Goal: Information Seeking & Learning: Learn about a topic

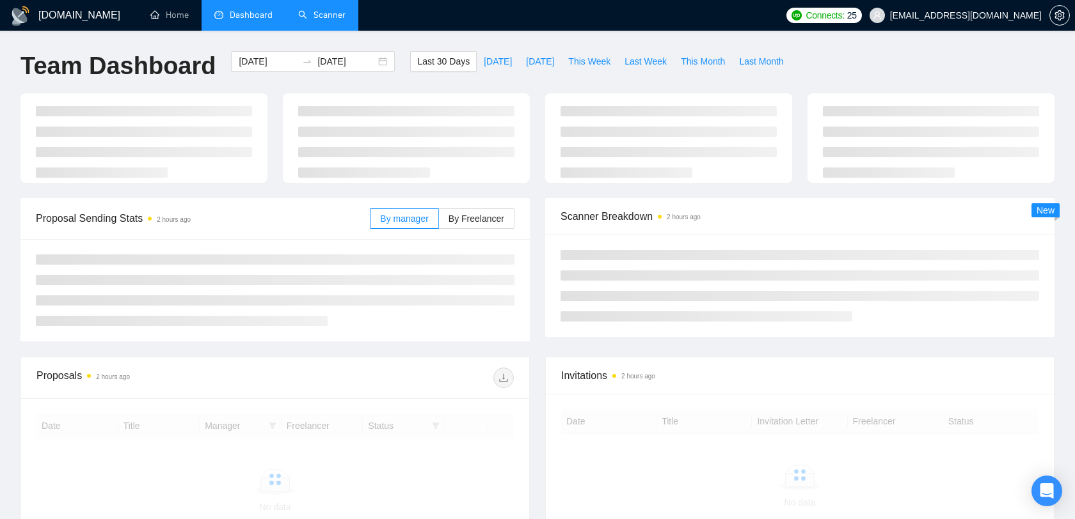
click at [324, 10] on link "Scanner" at bounding box center [321, 15] width 47 height 11
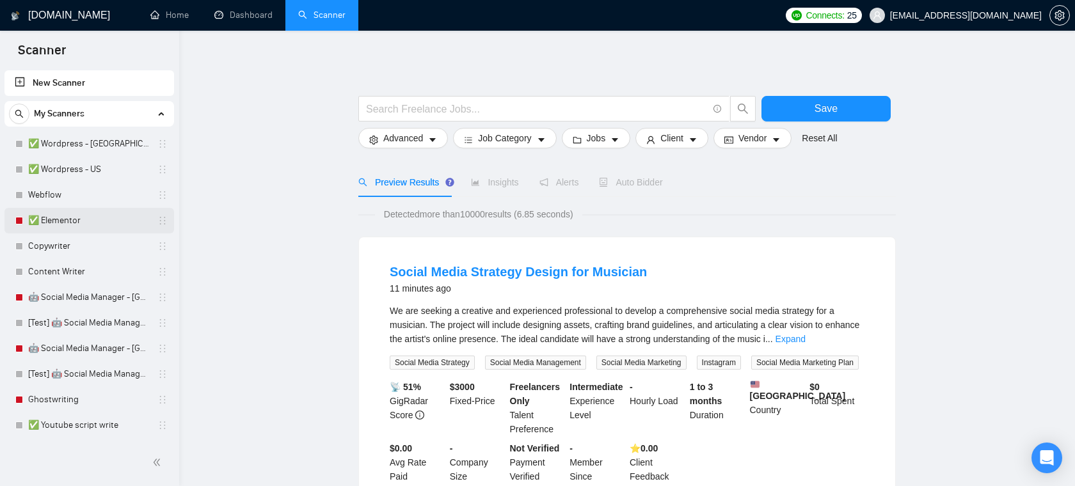
click at [44, 232] on link "✅ Elementor" at bounding box center [89, 221] width 122 height 26
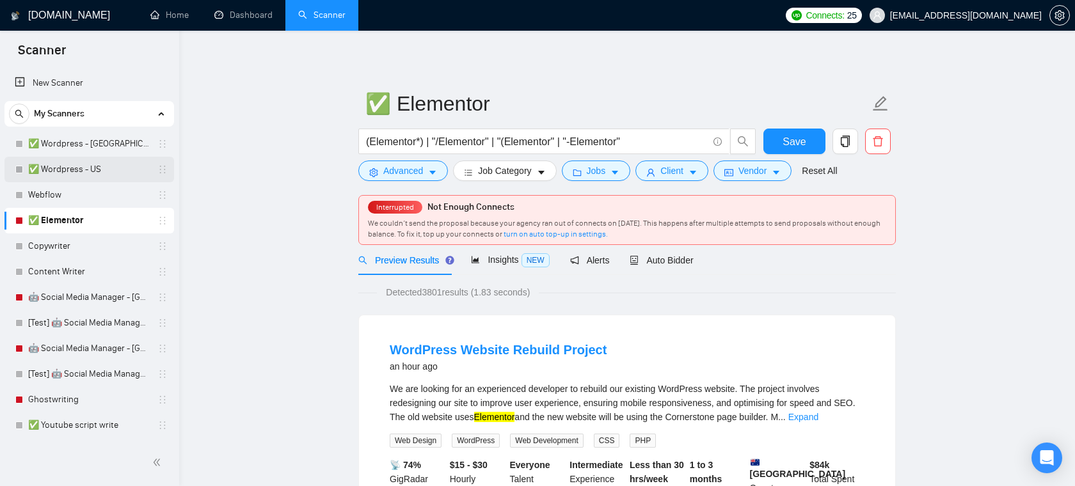
click at [100, 163] on link "✅ Wordpress - US" at bounding box center [89, 170] width 122 height 26
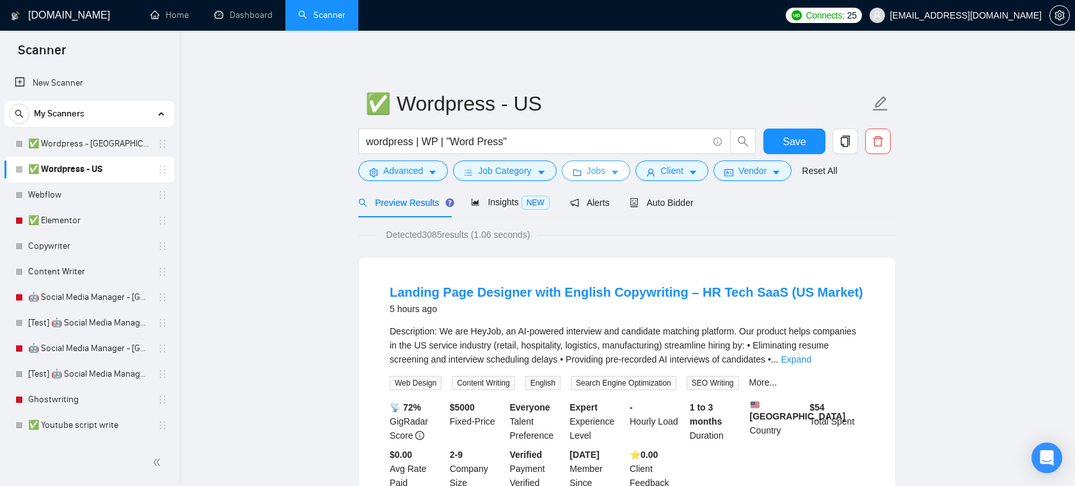
click at [593, 171] on span "Jobs" at bounding box center [596, 171] width 19 height 14
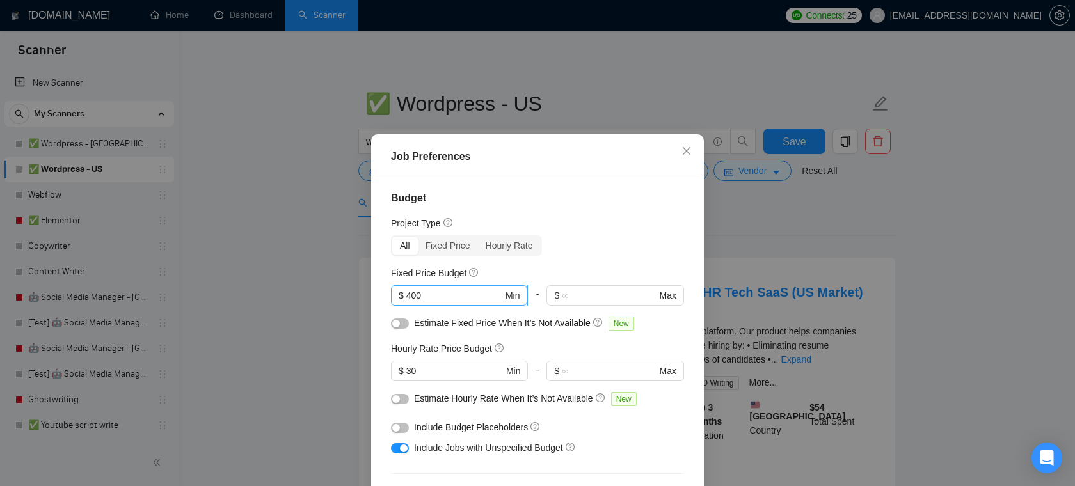
click at [454, 297] on input "400" at bounding box center [454, 296] width 97 height 14
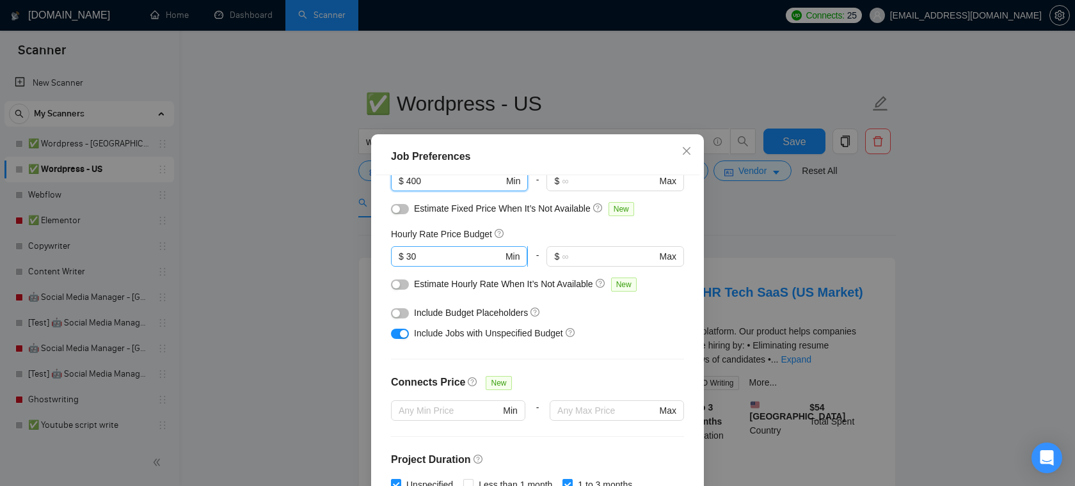
scroll to position [152, 0]
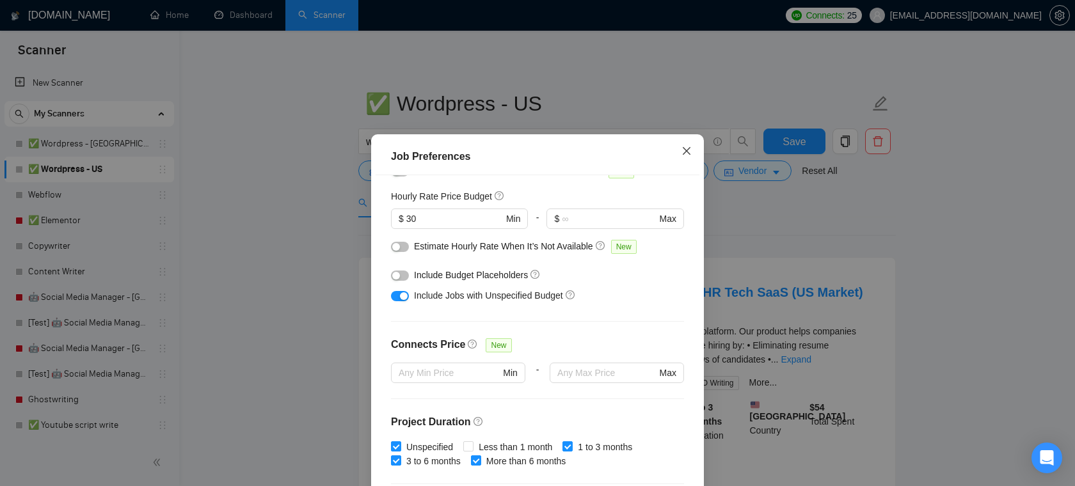
click at [687, 152] on icon "close" at bounding box center [687, 151] width 8 height 8
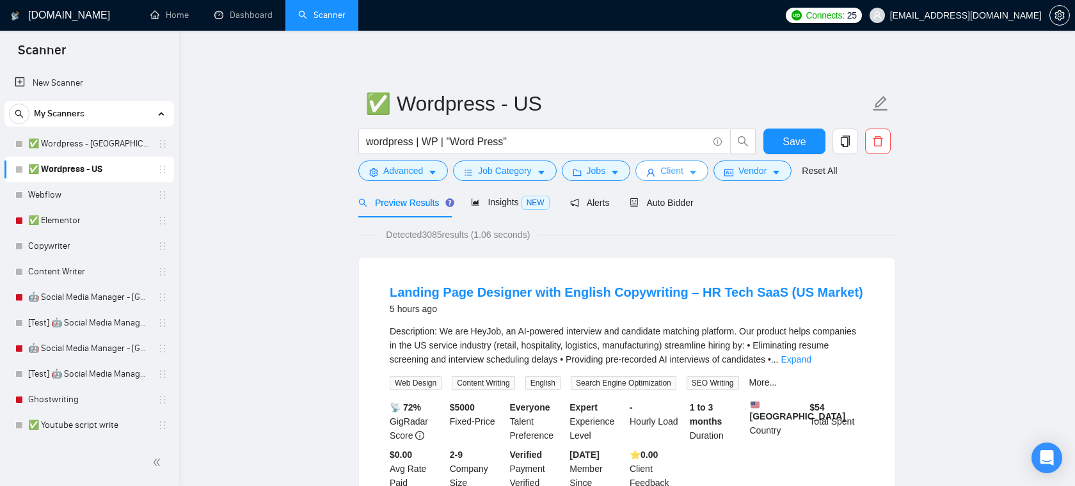
click at [662, 171] on button "Client" at bounding box center [671, 171] width 73 height 20
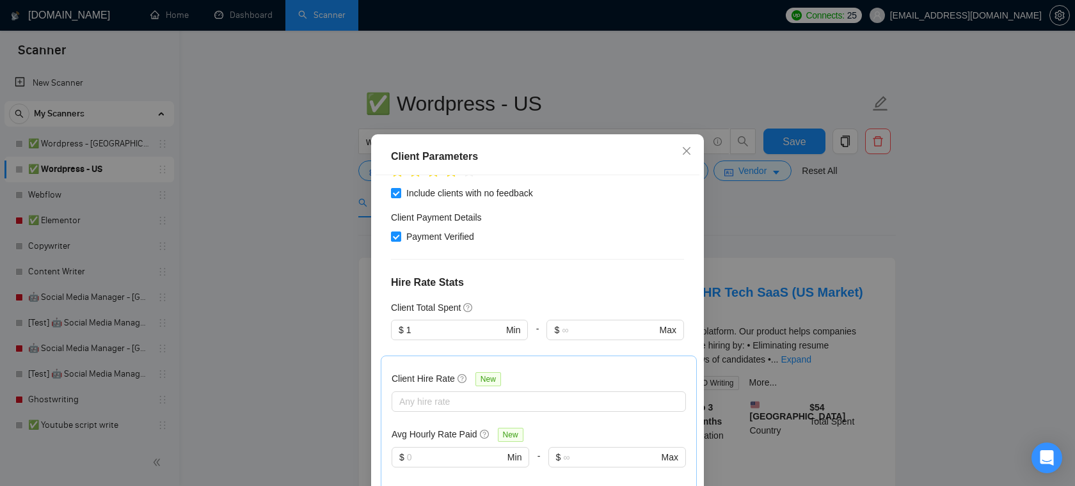
scroll to position [226, 0]
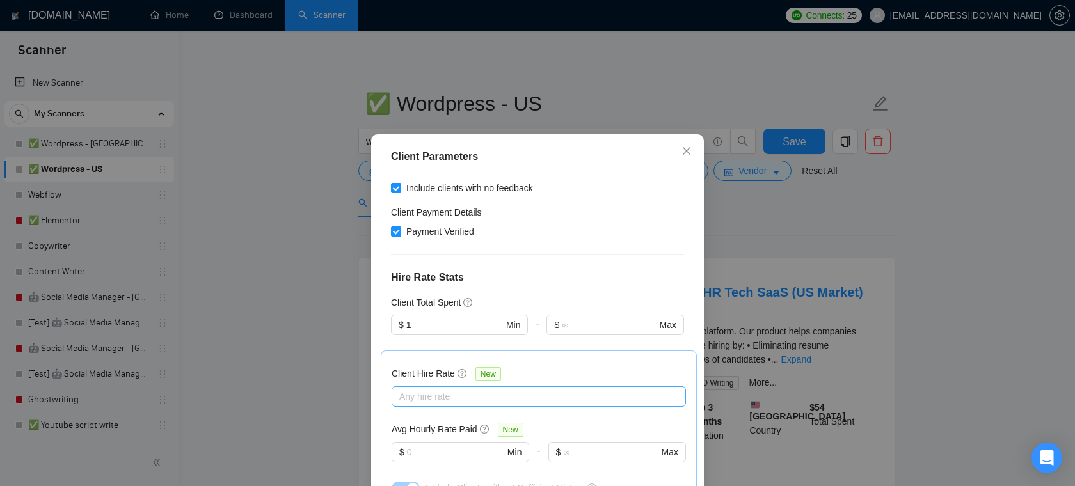
click at [443, 393] on div at bounding box center [532, 396] width 275 height 15
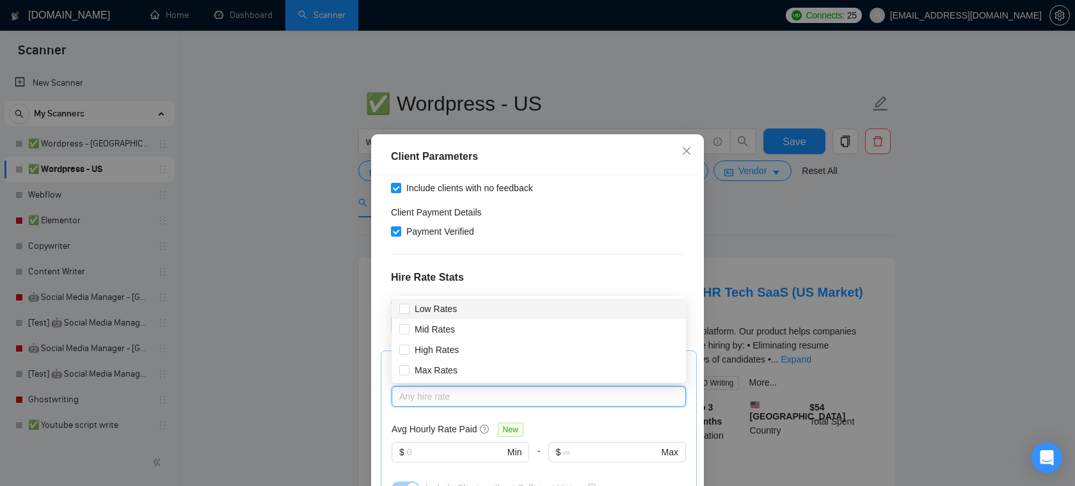
click at [597, 240] on div "Client Location Include Client Countries [GEOGRAPHIC_DATA] Exclude Client Count…" at bounding box center [538, 345] width 324 height 340
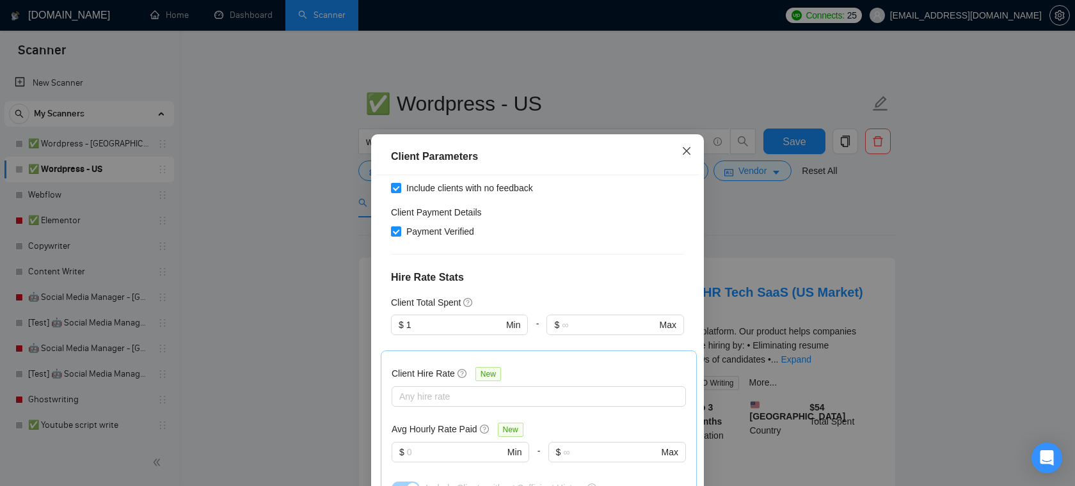
click at [686, 150] on icon "close" at bounding box center [686, 151] width 10 height 10
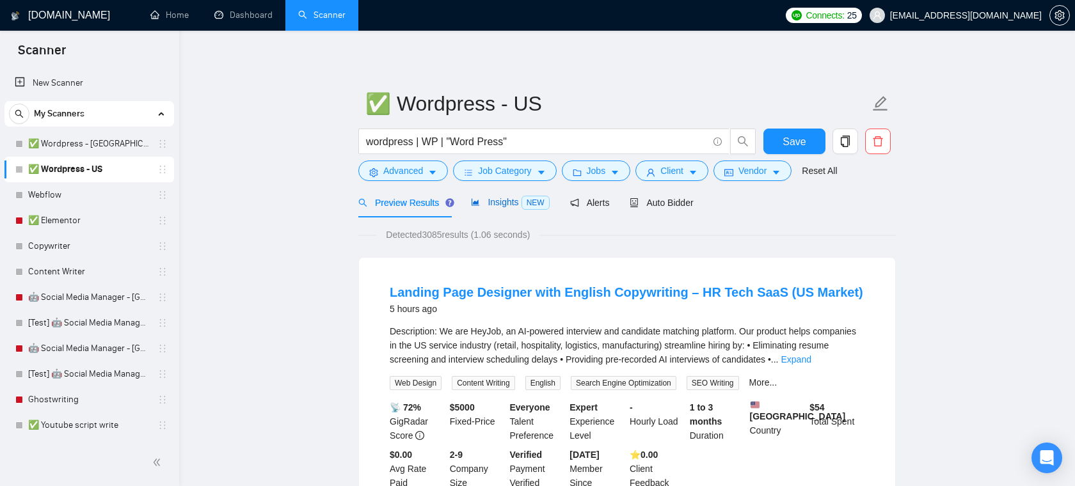
click at [502, 207] on span "Insights NEW" at bounding box center [510, 202] width 78 height 10
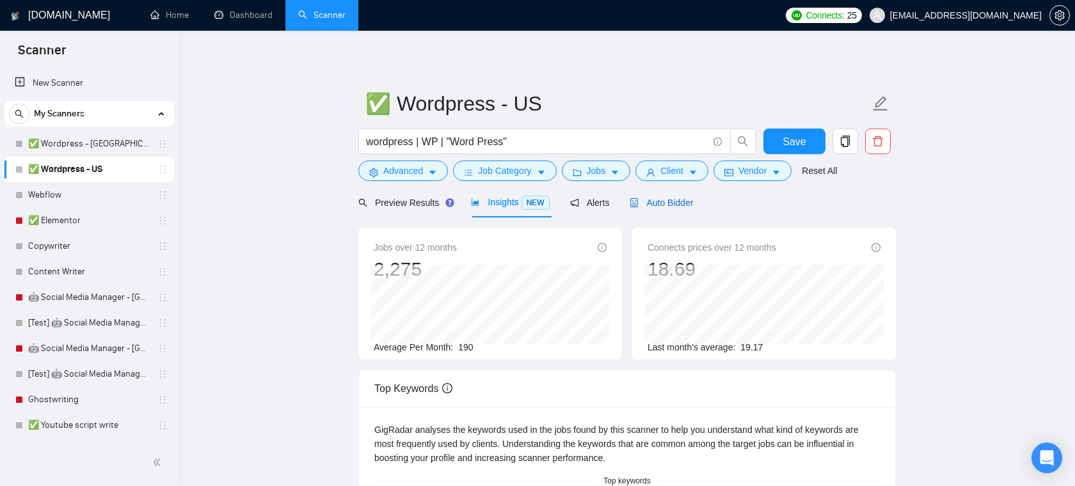
click at [659, 201] on span "Auto Bidder" at bounding box center [661, 203] width 63 height 10
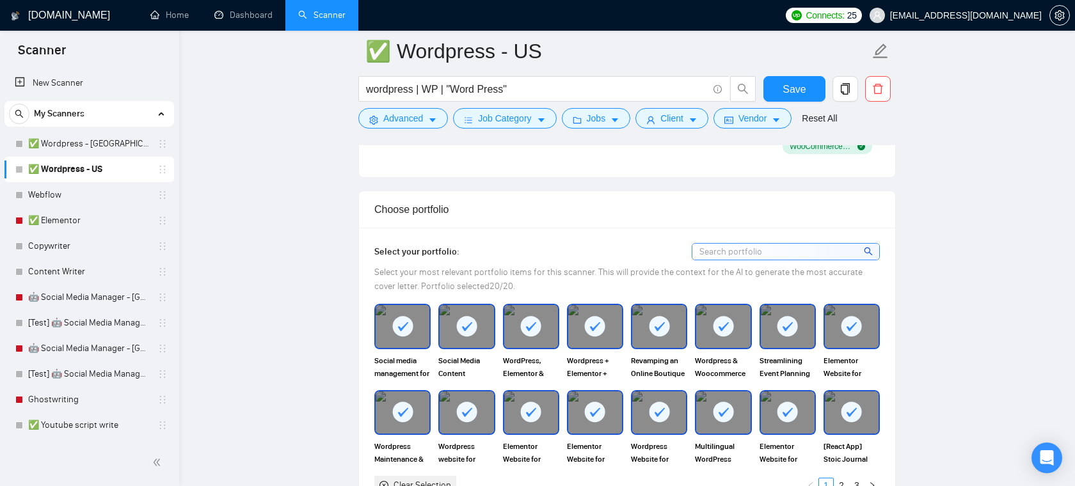
scroll to position [1062, 0]
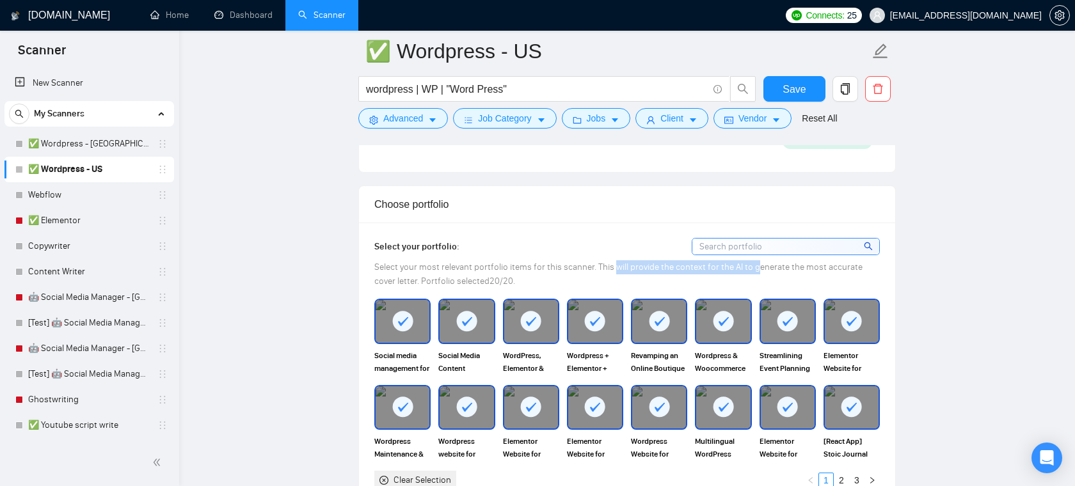
drag, startPoint x: 612, startPoint y: 266, endPoint x: 754, endPoint y: 271, distance: 142.8
click at [754, 271] on span "Select your most relevant portfolio items for this scanner. This will provide t…" at bounding box center [618, 274] width 488 height 25
click at [583, 262] on span "Select your most relevant portfolio items for this scanner. This will provide t…" at bounding box center [618, 274] width 488 height 25
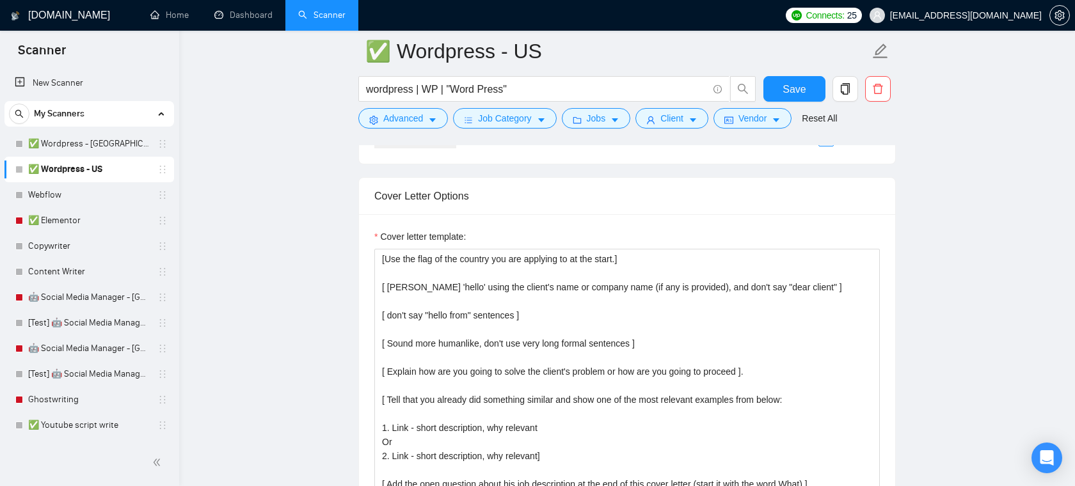
scroll to position [1407, 0]
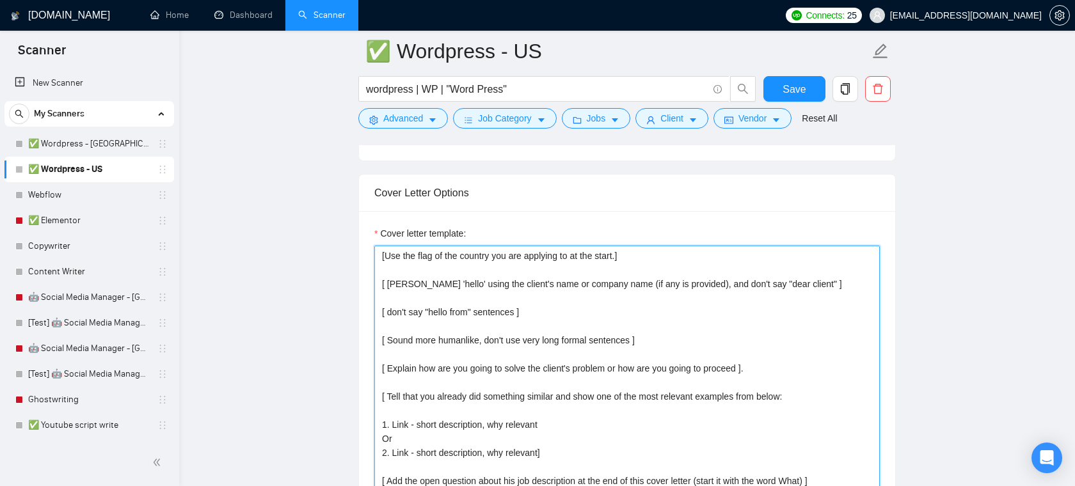
click at [566, 275] on textarea "[Use the flag of the country you are applying to at the start.] [ [PERSON_NAME]…" at bounding box center [626, 390] width 505 height 288
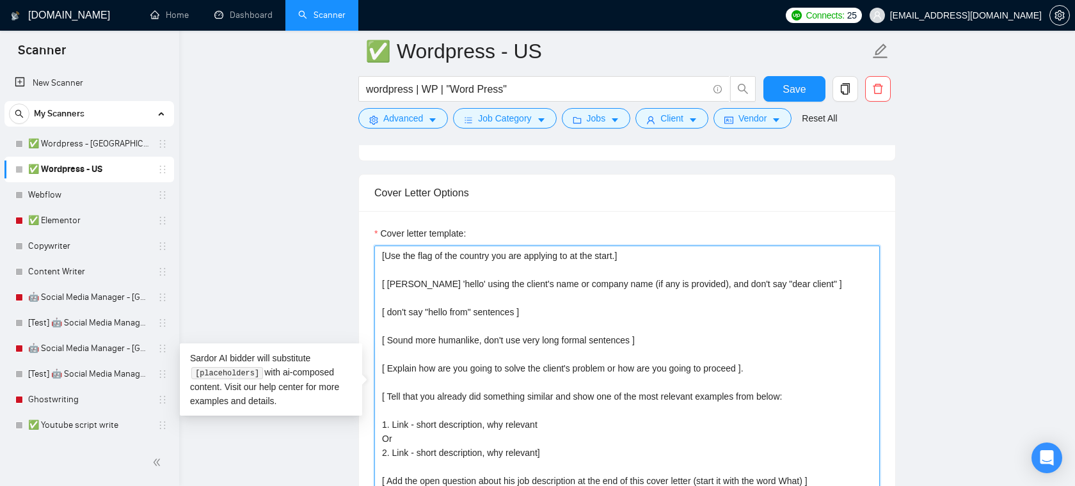
click at [515, 338] on textarea "[Use the flag of the country you are applying to at the start.] [ [PERSON_NAME]…" at bounding box center [626, 390] width 505 height 288
click at [552, 301] on textarea "[Use the flag of the country you are applying to at the start.] [ [PERSON_NAME]…" at bounding box center [626, 390] width 505 height 288
click at [545, 319] on textarea "[Use the flag of the country you are applying to at the start.] [ [PERSON_NAME]…" at bounding box center [626, 390] width 505 height 288
click at [538, 344] on textarea "[Use the flag of the country you are applying to at the start.] [ [PERSON_NAME]…" at bounding box center [626, 390] width 505 height 288
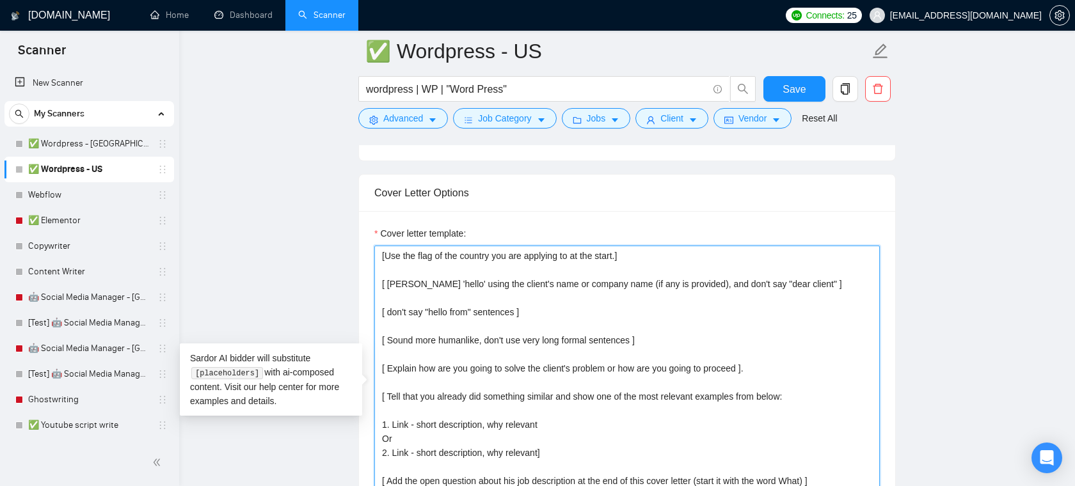
scroll to position [14, 0]
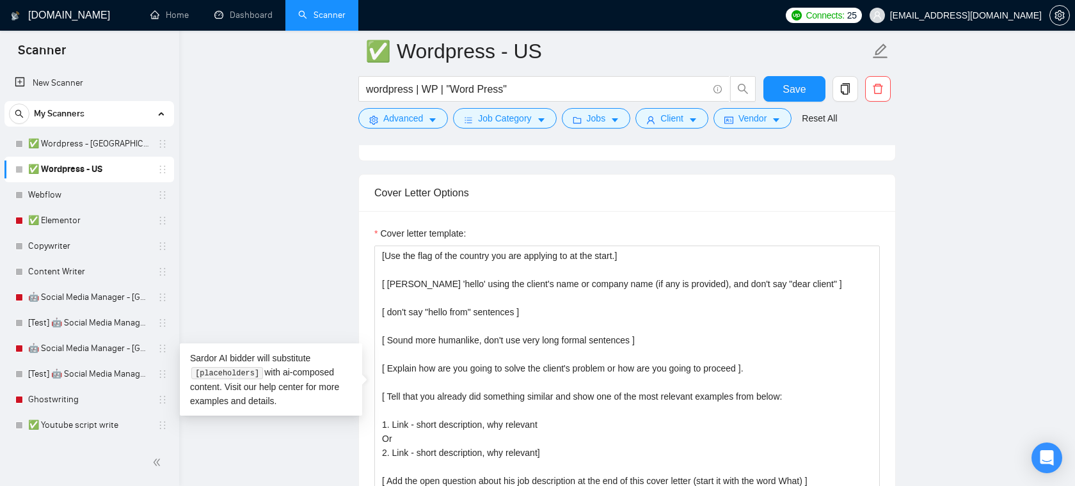
click at [310, 451] on main "✅ Wordpress - US wordpress | WP | "Word Press" Save Advanced Job Category Jobs …" at bounding box center [627, 477] width 855 height 3667
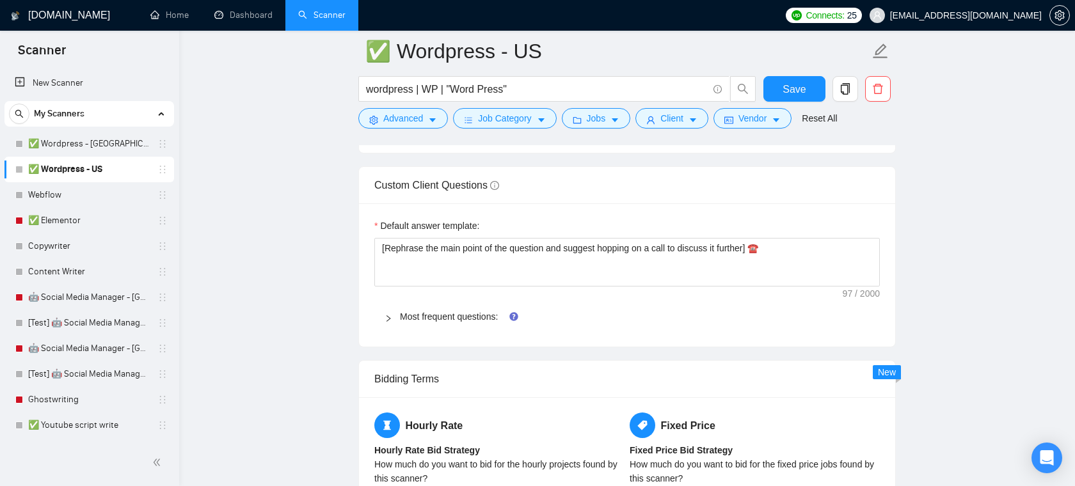
scroll to position [1820, 0]
click at [460, 321] on span "Most frequent questions:" at bounding box center [635, 315] width 470 height 14
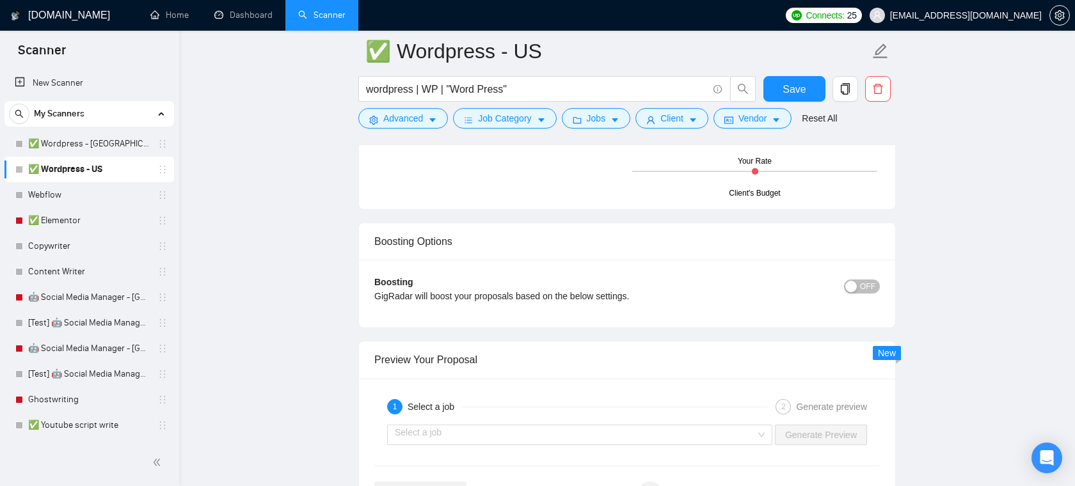
scroll to position [2688, 0]
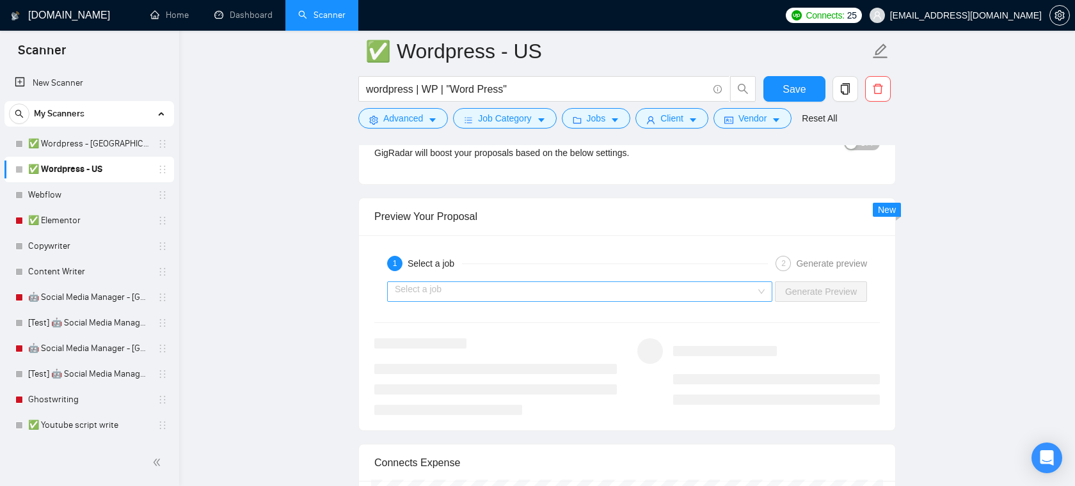
click at [542, 291] on input "search" at bounding box center [575, 291] width 361 height 19
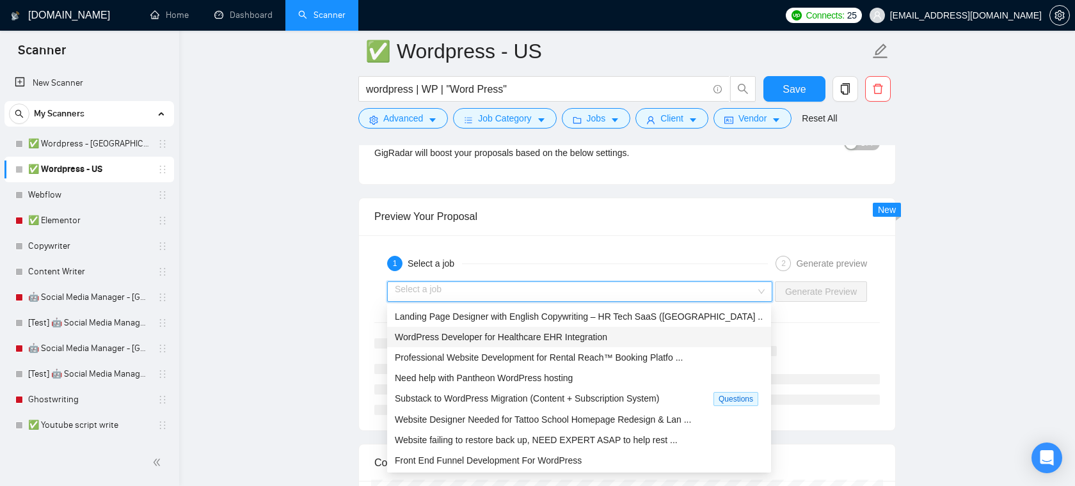
click at [496, 340] on span "WordPress Developer for Healthcare EHR Integration" at bounding box center [501, 337] width 212 height 10
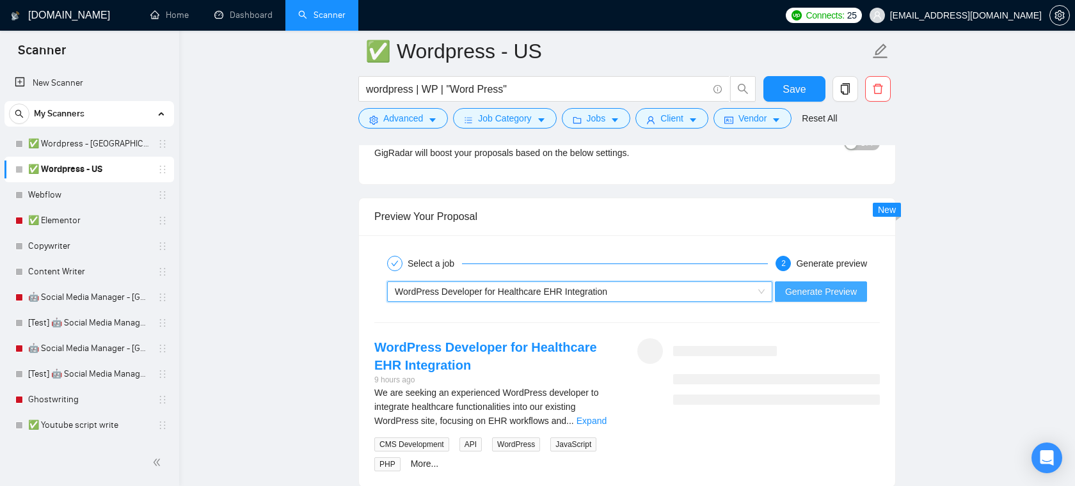
click at [805, 292] on span "Generate Preview" at bounding box center [821, 292] width 72 height 14
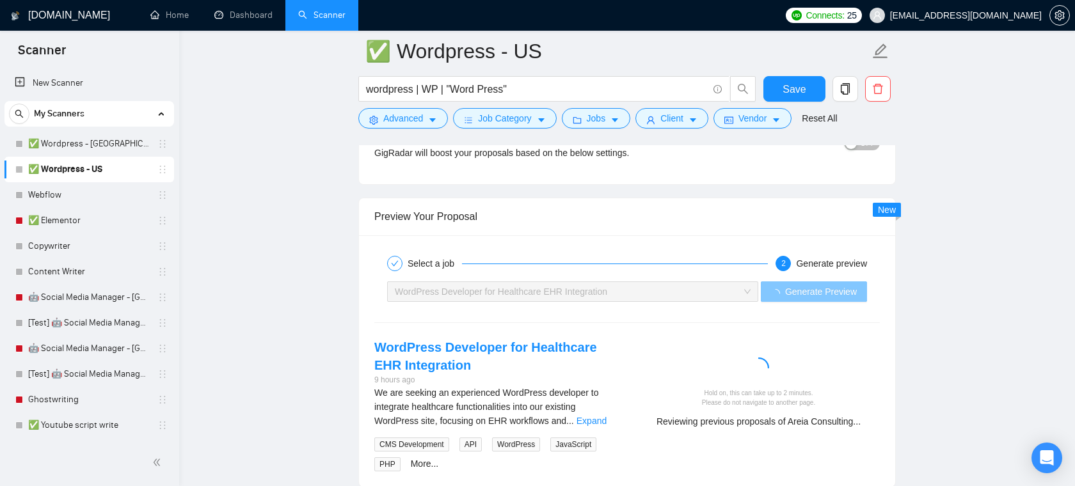
scroll to position [2766, 0]
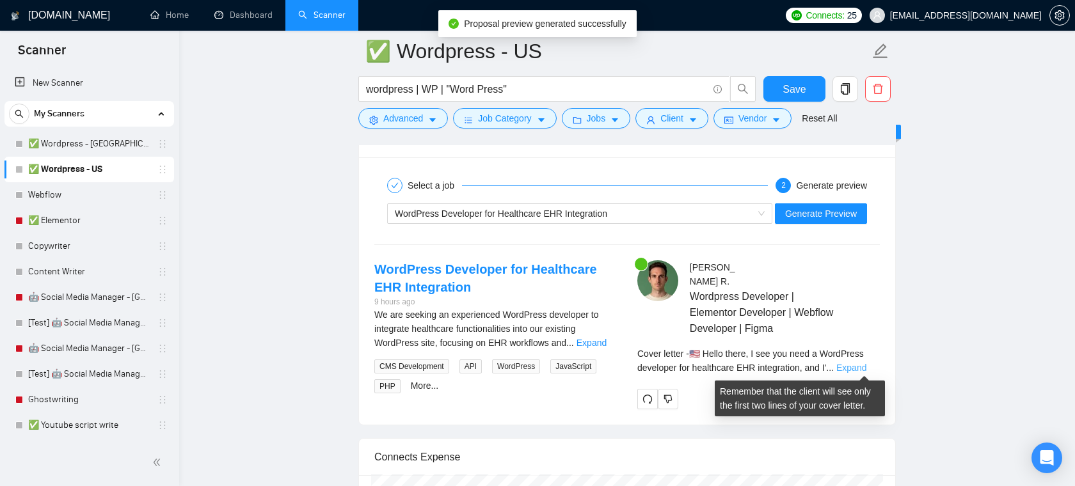
click at [845, 365] on link "Expand" at bounding box center [851, 368] width 30 height 10
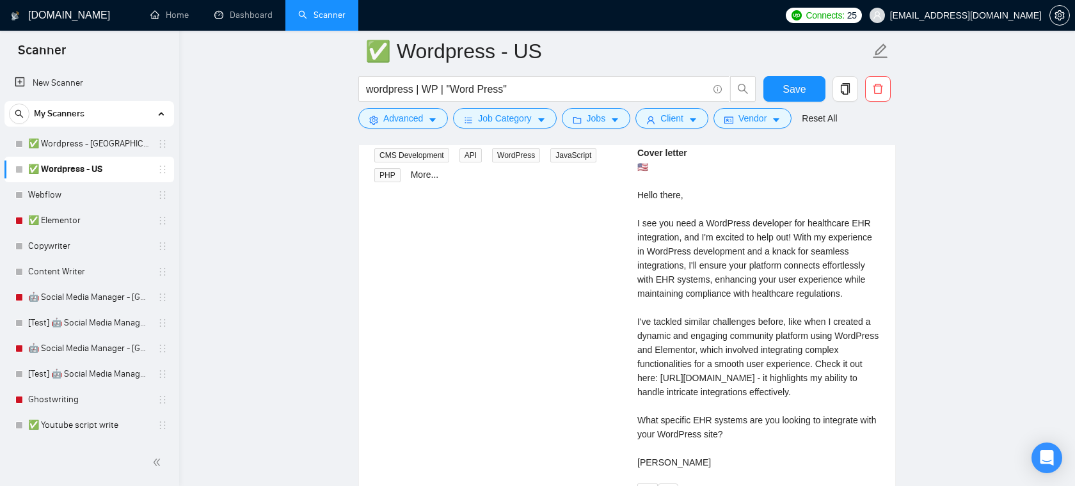
scroll to position [2985, 0]
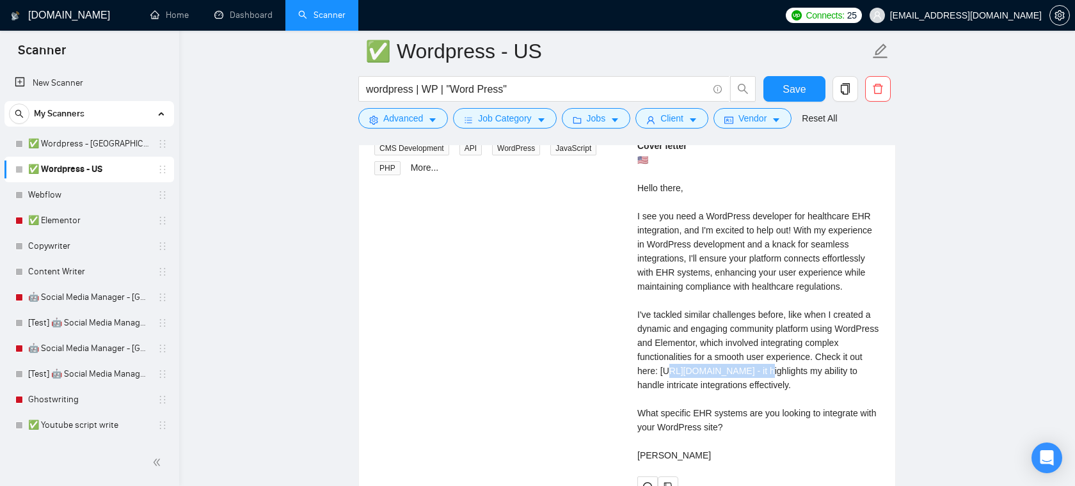
drag, startPoint x: 816, startPoint y: 384, endPoint x: 720, endPoint y: 385, distance: 95.3
click at [720, 385] on div "Cover letter 🇺🇸 Hello there, I see you need a WordPress developer for healthcar…" at bounding box center [758, 301] width 242 height 324
click at [752, 385] on div "Cover letter 🇺🇸 Hello there, I see you need a WordPress developer for healthcar…" at bounding box center [758, 301] width 242 height 324
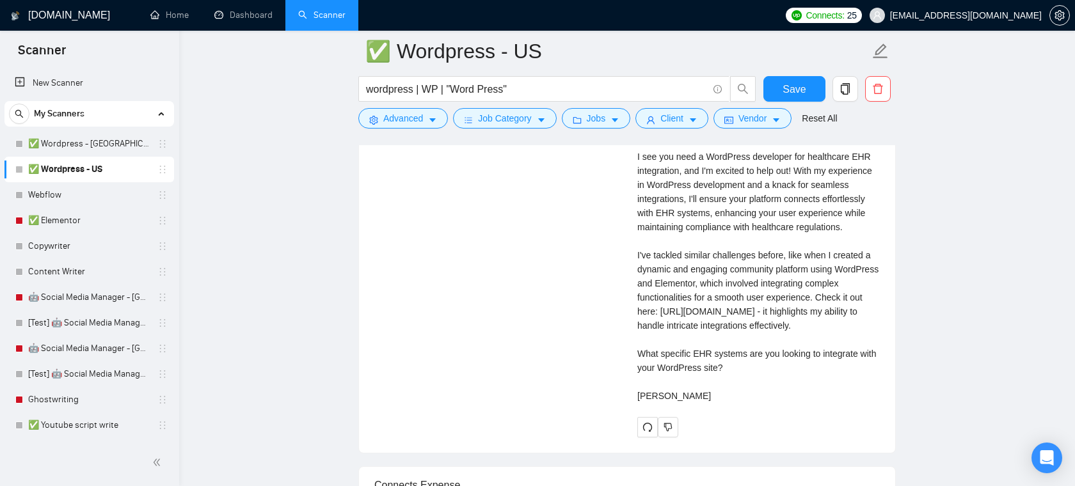
scroll to position [3059, 0]
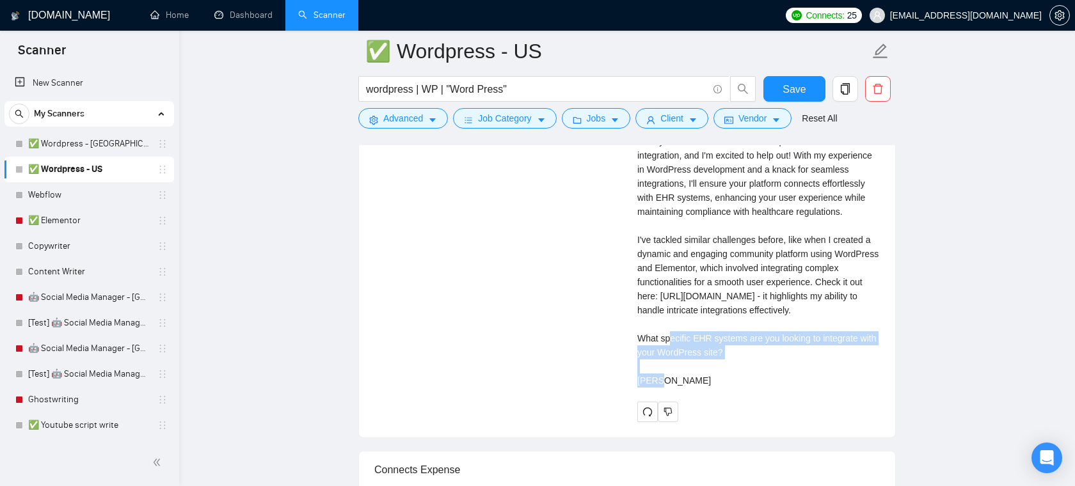
drag, startPoint x: 750, startPoint y: 367, endPoint x: 629, endPoint y: 354, distance: 122.2
click at [629, 354] on div "[PERSON_NAME] Wordpress Developer | Elementor Developer | Webflow Developer | F…" at bounding box center [758, 194] width 263 height 455
click at [759, 361] on div "Cover letter 🇺🇸 Hello there, I see you need a WordPress developer for healthcar…" at bounding box center [758, 226] width 242 height 324
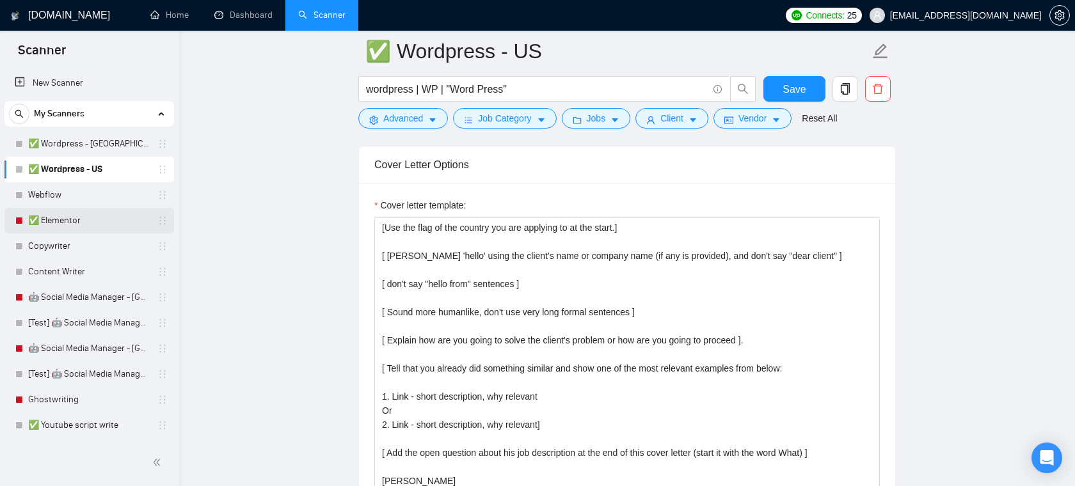
scroll to position [741, 0]
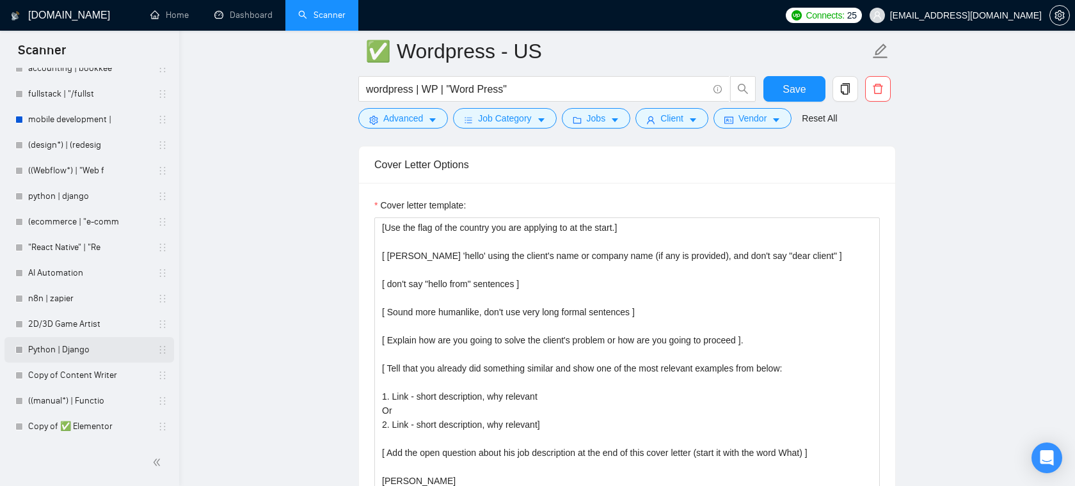
click at [99, 354] on link "Python | Django" at bounding box center [89, 350] width 122 height 26
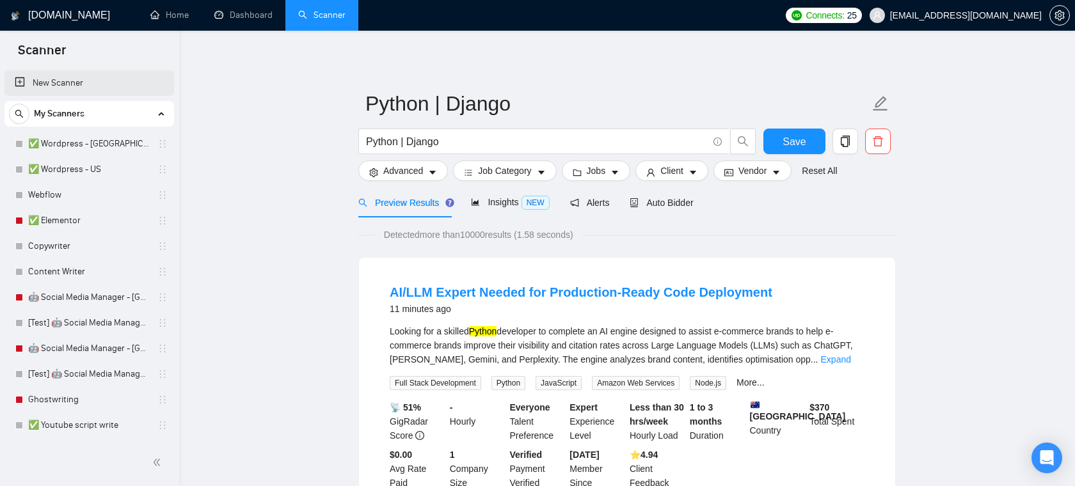
click at [34, 89] on link "New Scanner" at bounding box center [89, 83] width 149 height 26
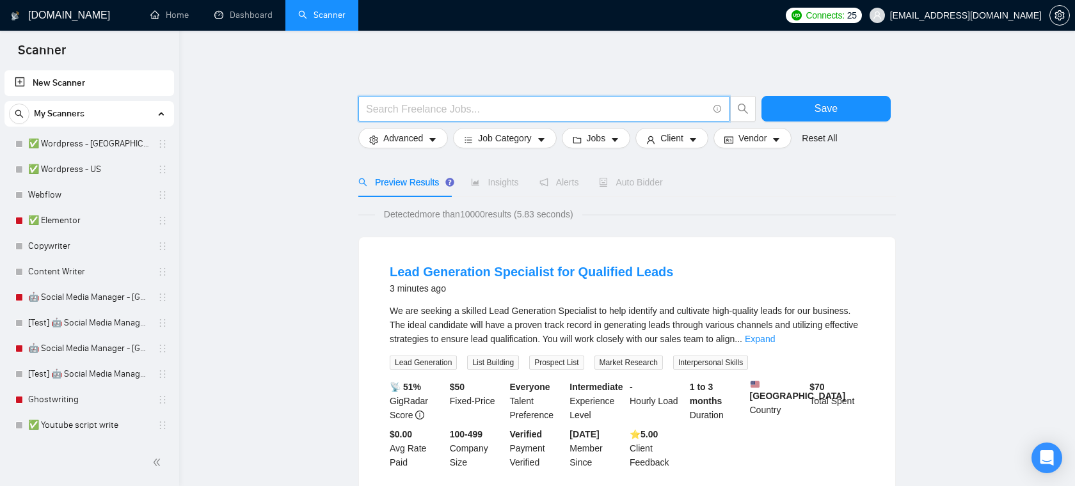
click at [625, 102] on input "text" at bounding box center [537, 109] width 342 height 16
type input "node.js"
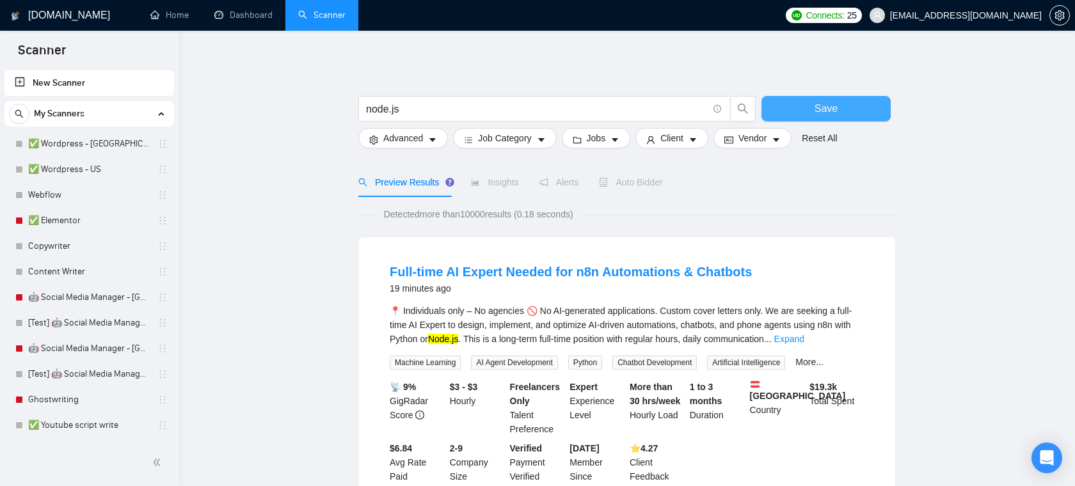
click at [781, 111] on button "Save" at bounding box center [825, 109] width 129 height 26
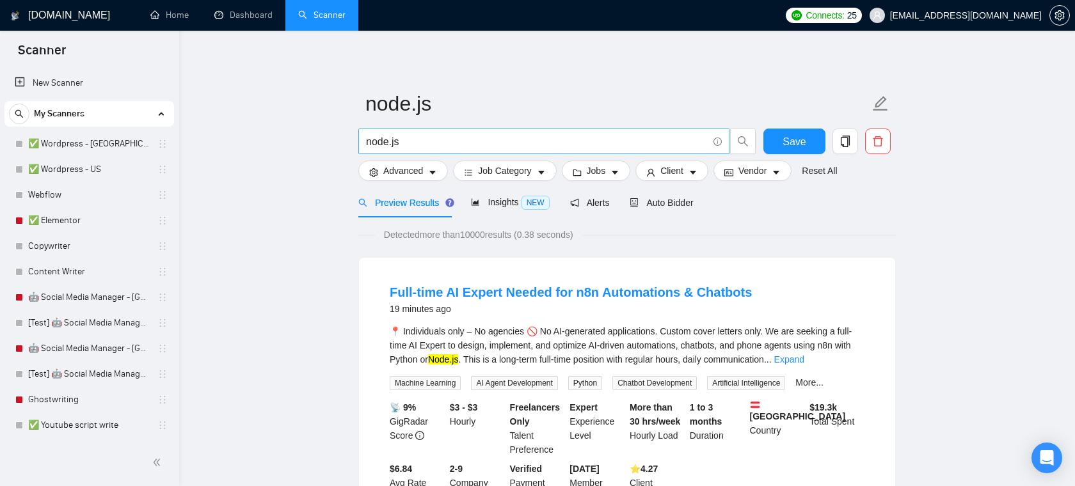
click at [566, 141] on input "node.js" at bounding box center [537, 142] width 342 height 16
paste input "Laravel"
type input "node.js | Laravel"
click at [798, 138] on span "Save" at bounding box center [793, 142] width 23 height 16
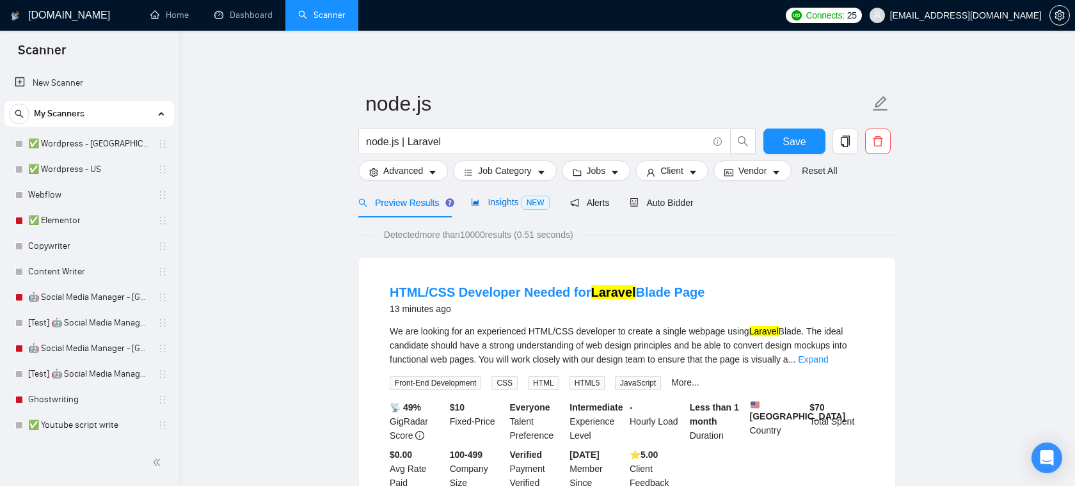
click at [514, 201] on span "Insights NEW" at bounding box center [510, 202] width 78 height 10
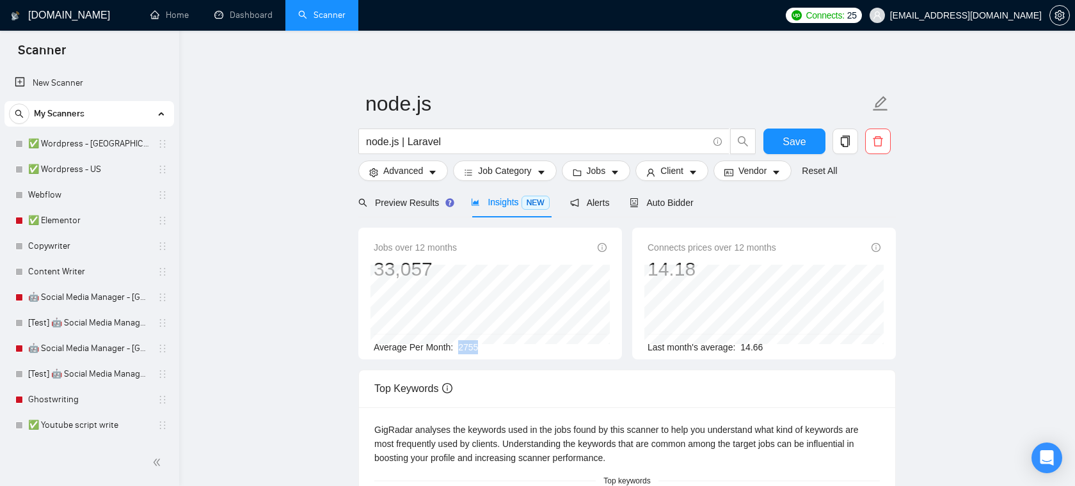
drag, startPoint x: 484, startPoint y: 348, endPoint x: 459, endPoint y: 348, distance: 25.0
click at [459, 348] on div "Average Per Month: 2755" at bounding box center [490, 347] width 233 height 14
click at [497, 367] on div "Jobs over 12 months 33,057 [DATE] 2718 Average Per Month: 2755 Connects prices …" at bounding box center [627, 299] width 548 height 142
click at [543, 175] on icon "caret-down" at bounding box center [541, 172] width 9 height 9
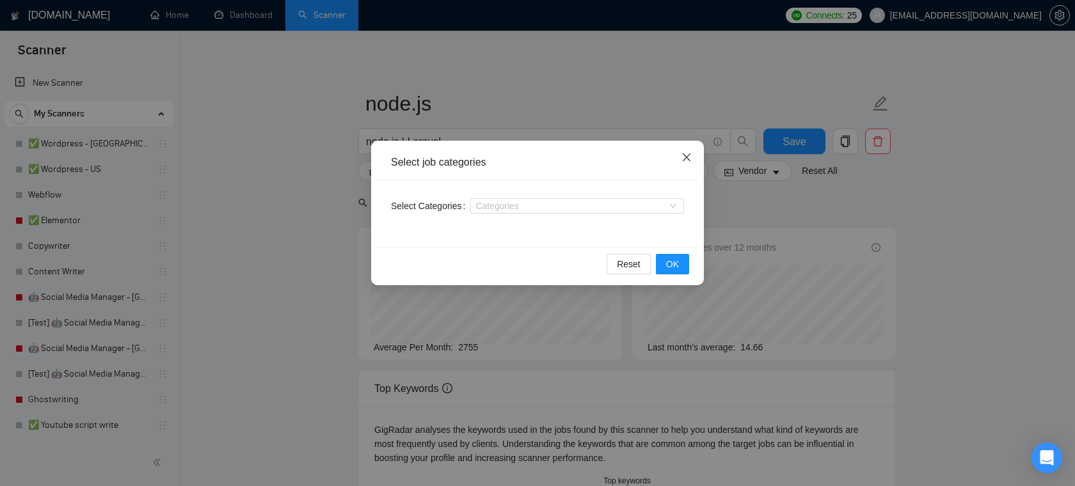
click at [685, 148] on span "Close" at bounding box center [686, 158] width 35 height 35
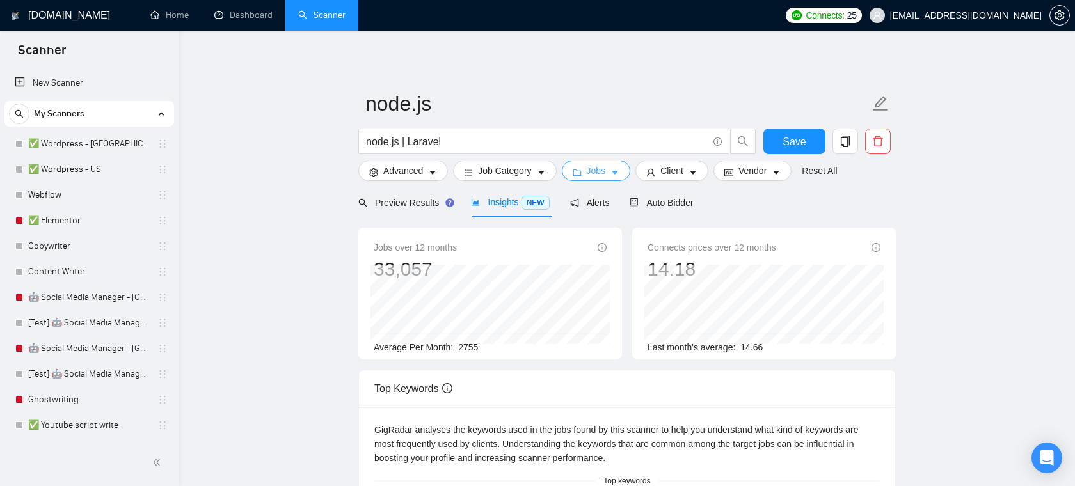
click at [590, 170] on span "Jobs" at bounding box center [596, 171] width 19 height 14
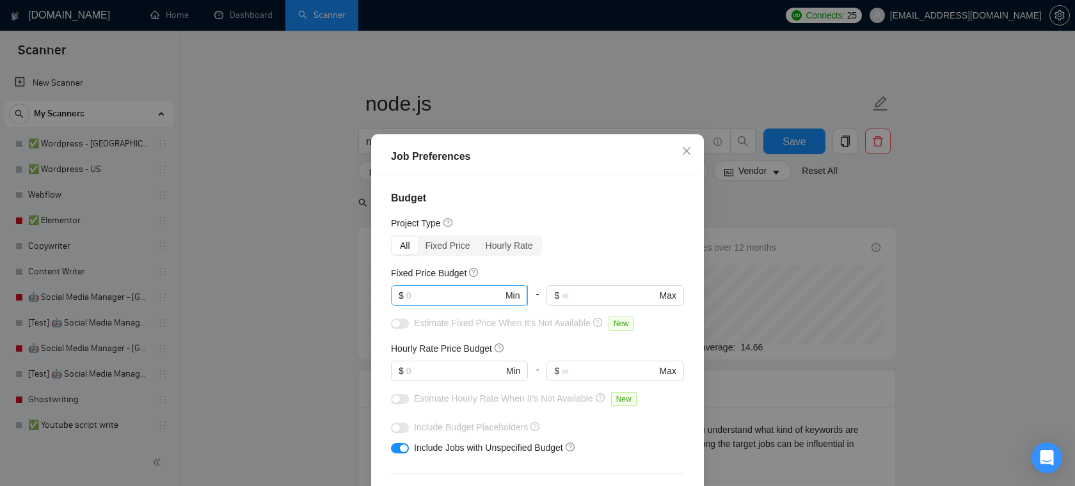
click at [467, 293] on input "text" at bounding box center [454, 296] width 97 height 14
type input "2000"
click at [421, 369] on input "text" at bounding box center [454, 371] width 97 height 14
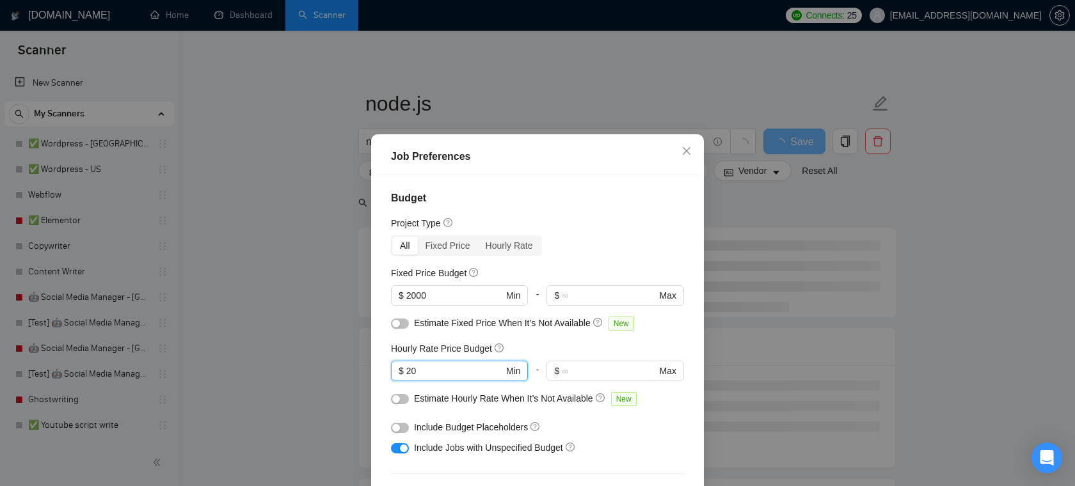
type input "20"
click at [403, 325] on button "button" at bounding box center [400, 324] width 18 height 10
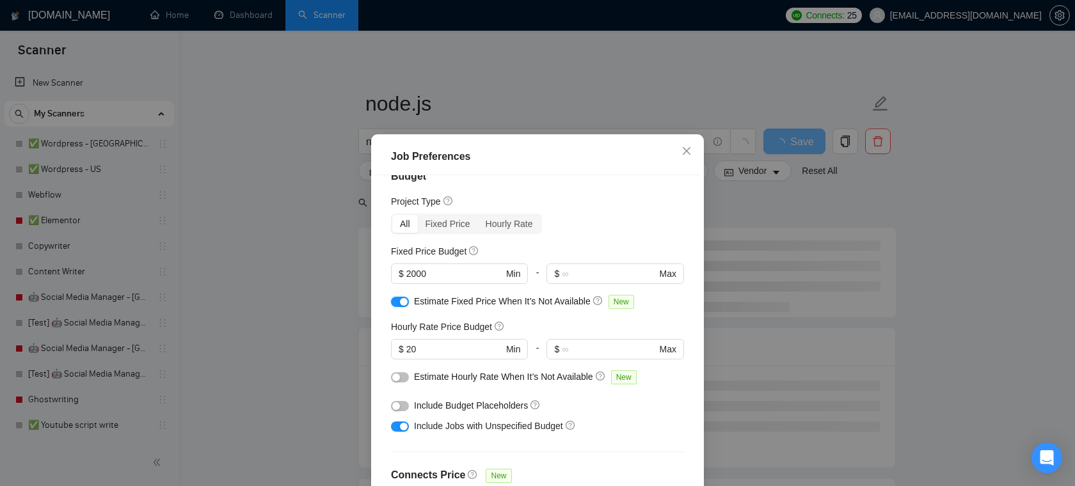
scroll to position [25, 0]
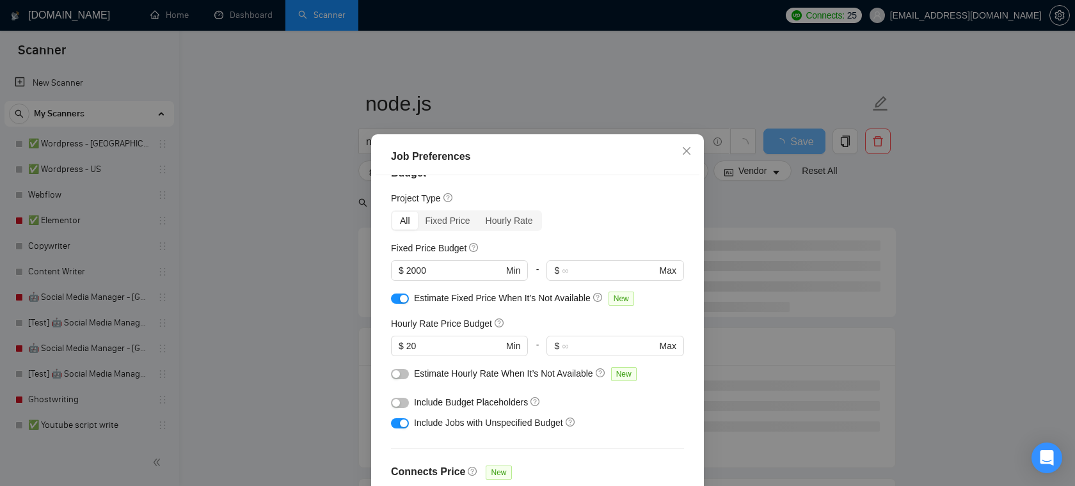
click at [400, 375] on button "button" at bounding box center [400, 374] width 18 height 10
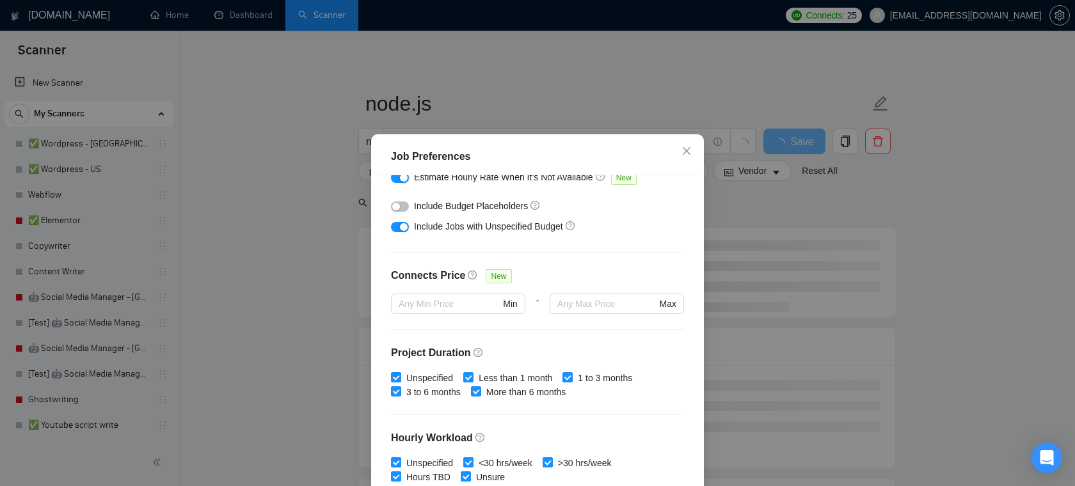
scroll to position [269, 0]
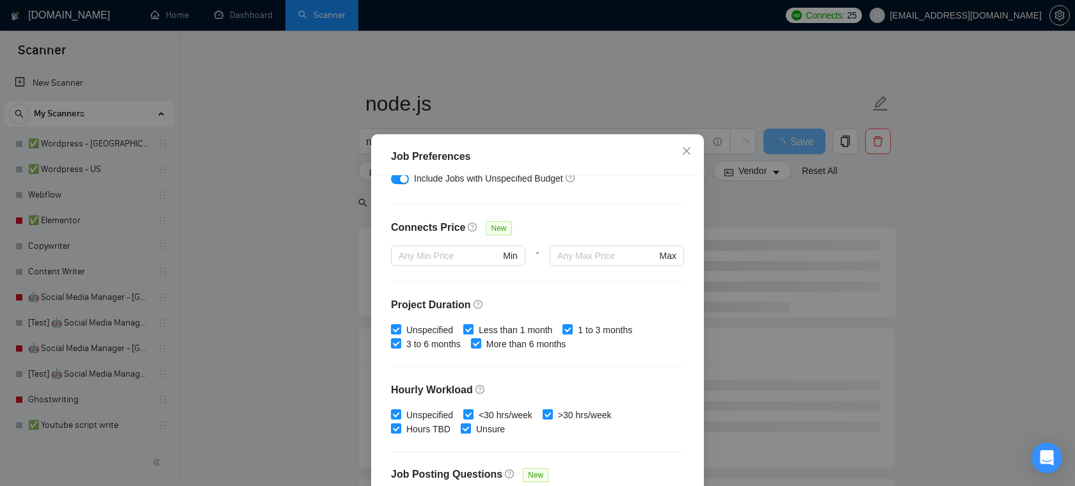
click at [472, 328] on input "Less than 1 month" at bounding box center [467, 328] width 9 height 9
checkbox input "false"
click at [570, 326] on input "1 to 3 months" at bounding box center [566, 328] width 9 height 9
checkbox input "false"
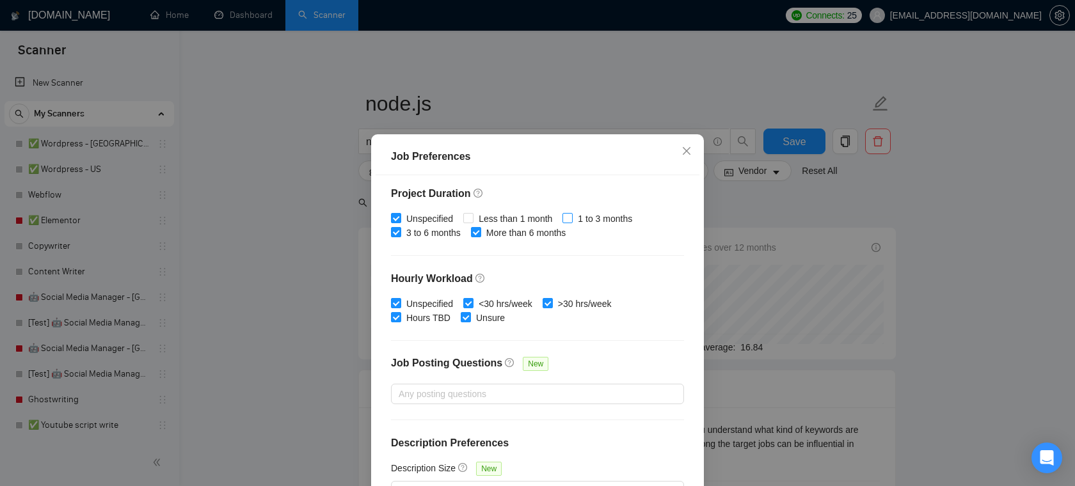
scroll to position [85, 0]
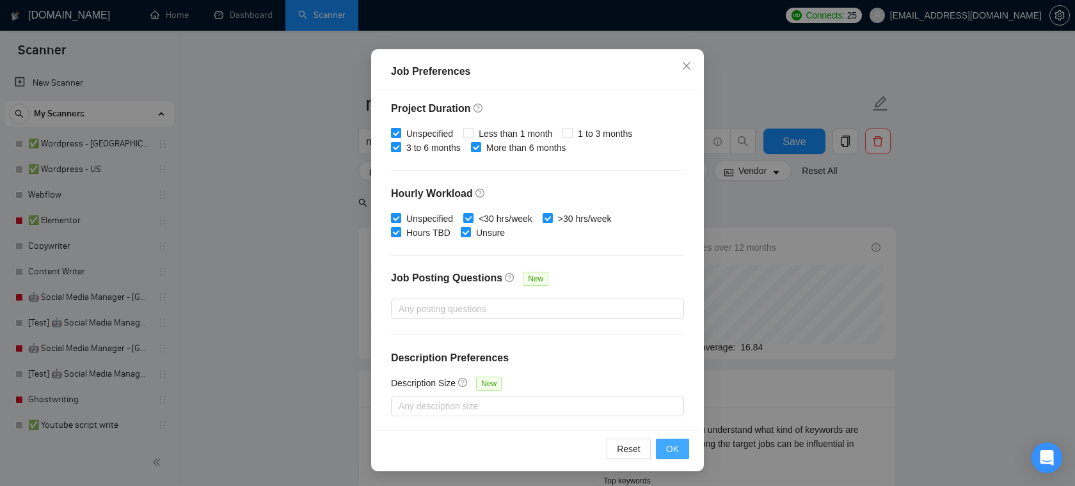
click at [674, 452] on span "OK" at bounding box center [672, 449] width 13 height 14
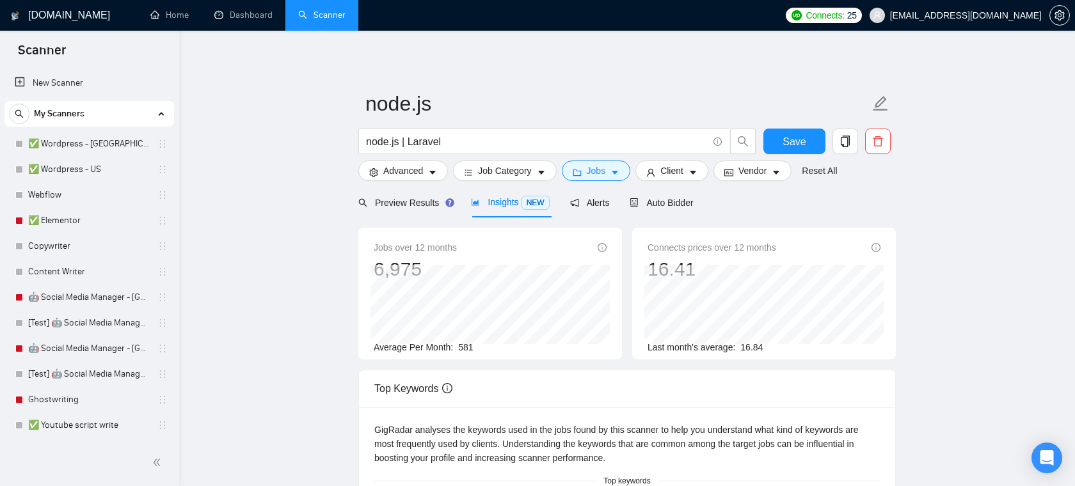
scroll to position [28, 0]
drag, startPoint x: 478, startPoint y: 347, endPoint x: 459, endPoint y: 347, distance: 18.6
click at [459, 347] on div "Average Per Month: 581" at bounding box center [490, 347] width 233 height 14
click at [509, 352] on div "Average Per Month: 581" at bounding box center [490, 347] width 233 height 14
click at [761, 172] on span "Vendor" at bounding box center [752, 171] width 28 height 14
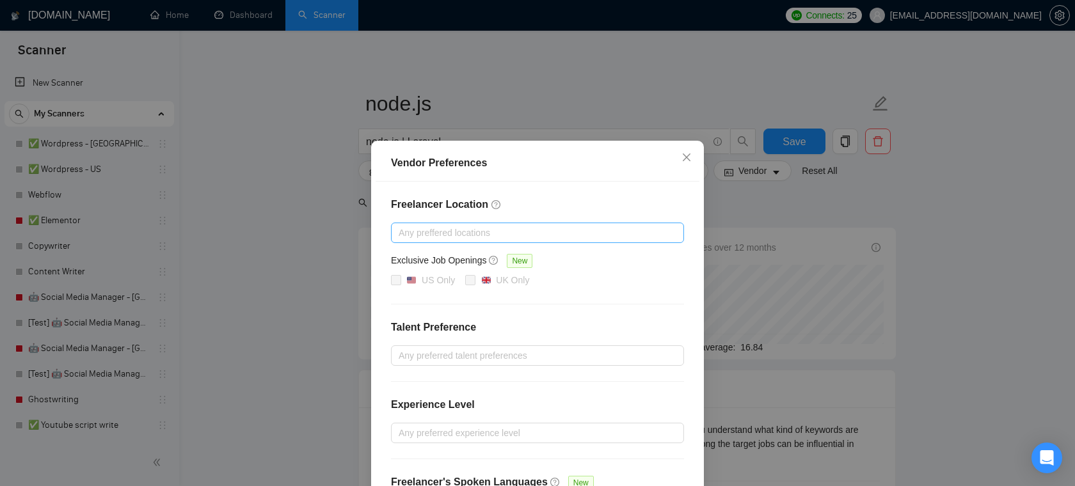
click at [459, 239] on div at bounding box center [531, 232] width 274 height 15
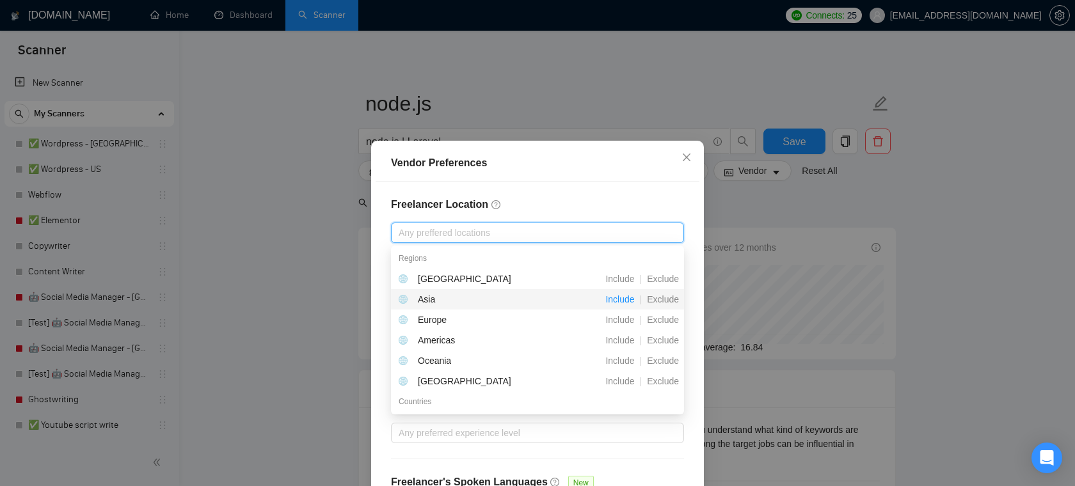
click at [623, 298] on span "Include" at bounding box center [619, 299] width 39 height 10
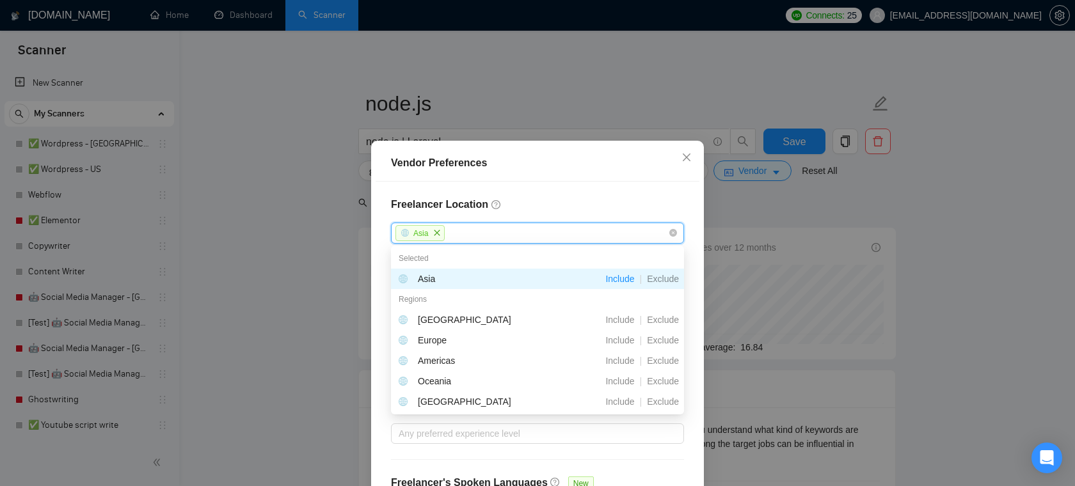
click at [561, 202] on h4 "Freelancer Location" at bounding box center [537, 204] width 293 height 15
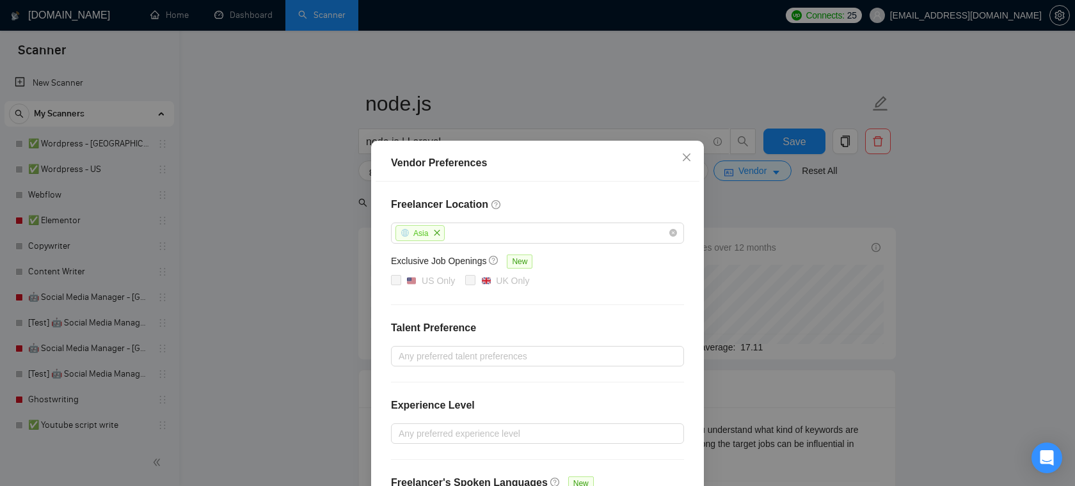
scroll to position [38, 0]
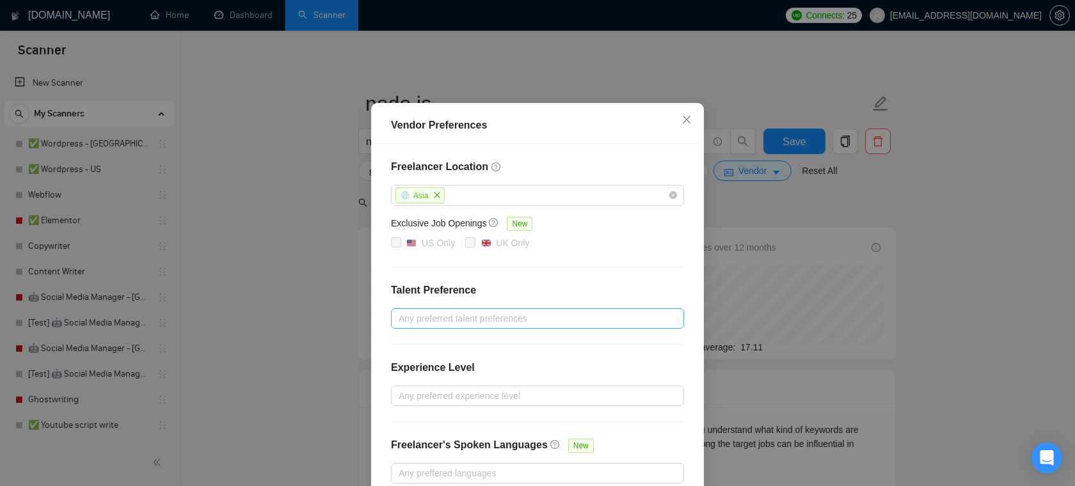
click at [488, 320] on div at bounding box center [531, 318] width 274 height 15
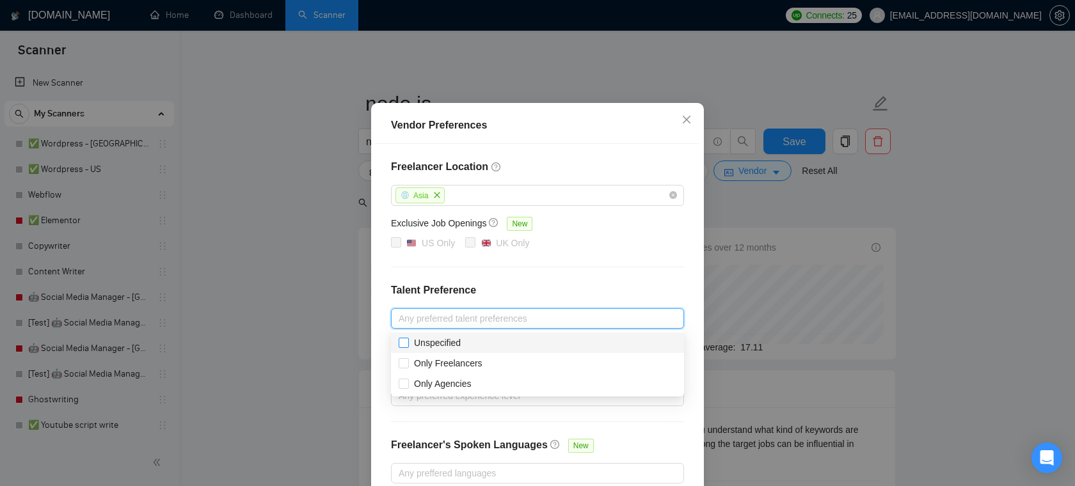
click at [464, 342] on span "Unspecified" at bounding box center [437, 343] width 57 height 14
click at [408, 342] on input "Unspecified" at bounding box center [403, 342] width 9 height 9
checkbox input "false"
click at [402, 387] on input "Only Agencies" at bounding box center [403, 383] width 9 height 9
checkbox input "true"
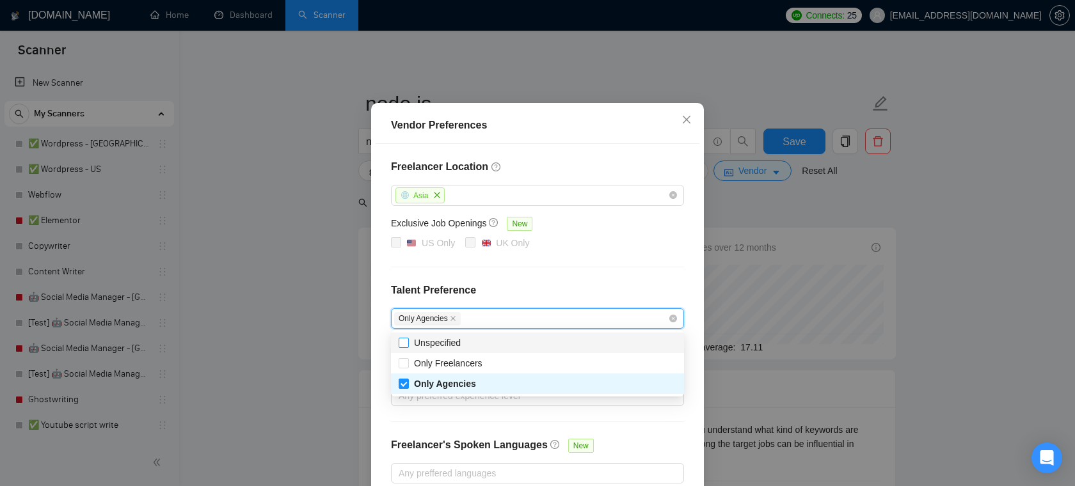
click at [406, 345] on input "Unspecified" at bounding box center [403, 342] width 9 height 9
checkbox input "true"
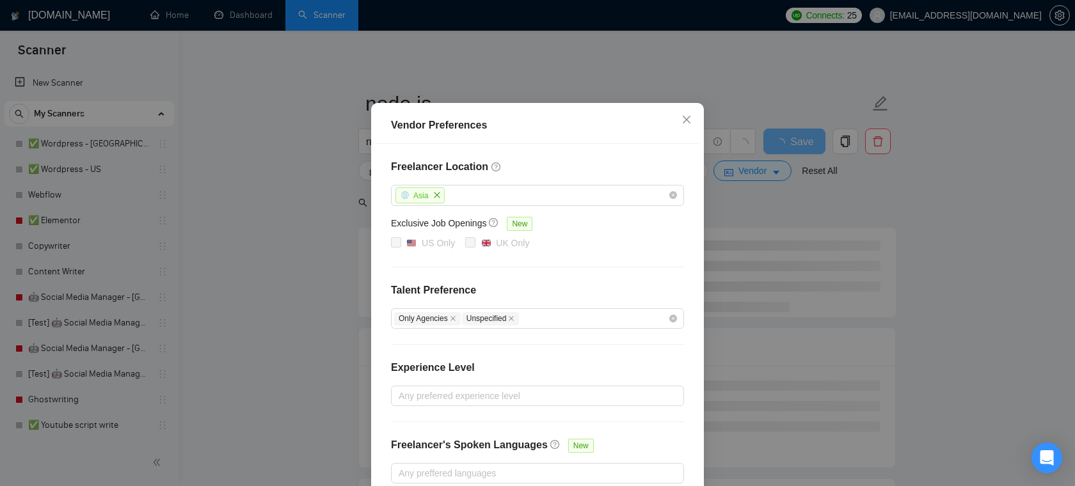
click at [550, 273] on div "Freelancer Location [GEOGRAPHIC_DATA] Exclusive Job Openings New US Only UK Onl…" at bounding box center [538, 321] width 324 height 355
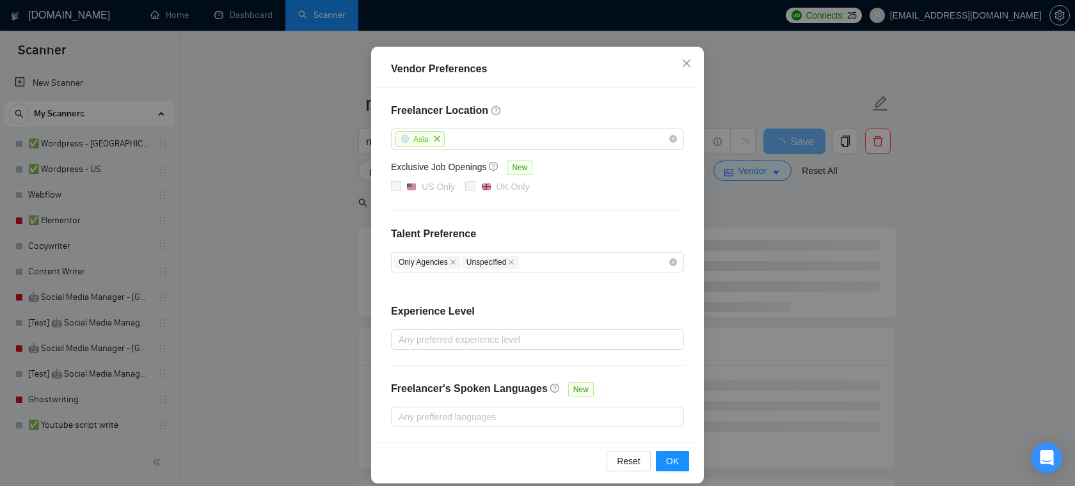
scroll to position [101, 0]
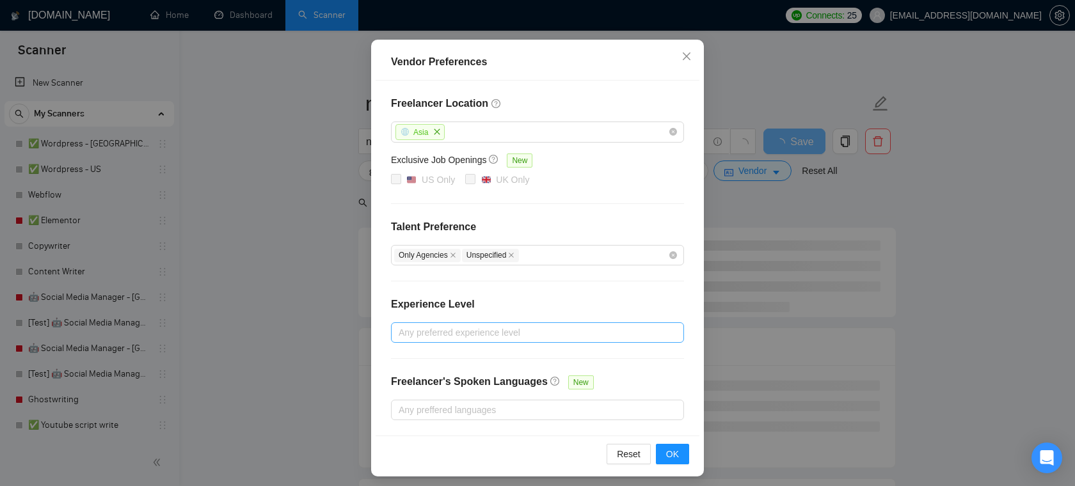
click at [502, 331] on div at bounding box center [531, 332] width 274 height 15
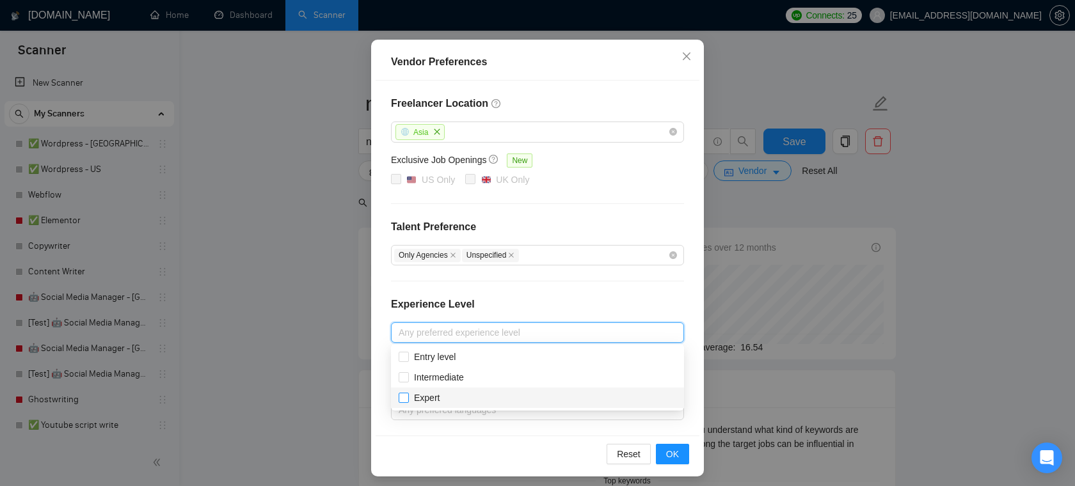
click at [408, 397] on span at bounding box center [404, 398] width 10 height 10
click at [408, 397] on input "Expert" at bounding box center [403, 397] width 9 height 9
click at [406, 397] on input "Expert" at bounding box center [403, 397] width 9 height 9
checkbox input "true"
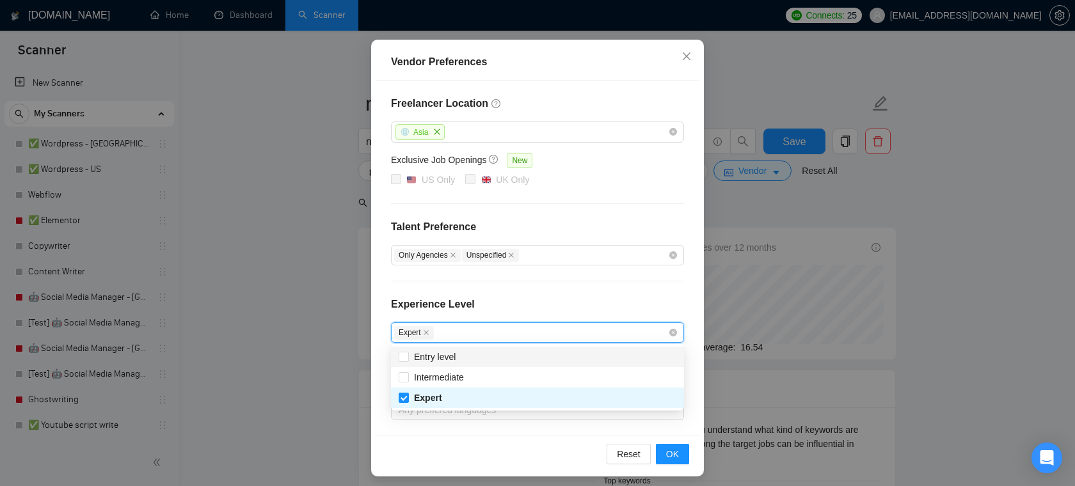
click at [539, 297] on div "Experience Level" at bounding box center [537, 310] width 293 height 26
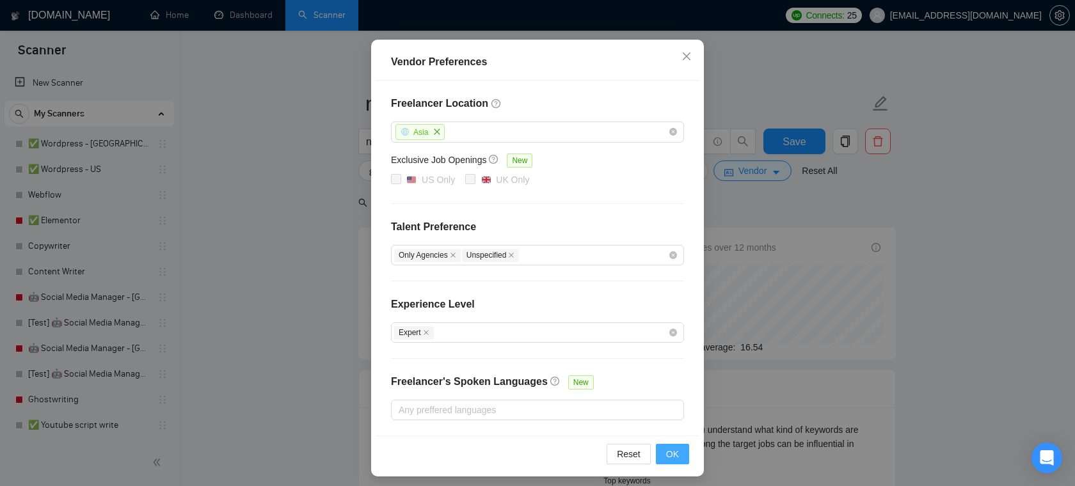
click at [681, 454] on button "OK" at bounding box center [672, 454] width 33 height 20
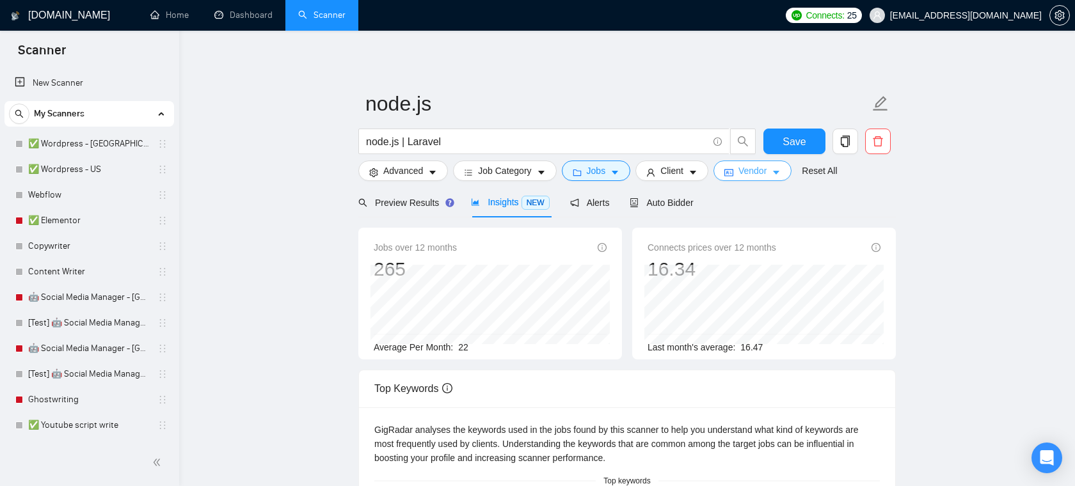
click at [765, 171] on span "Vendor" at bounding box center [752, 171] width 28 height 14
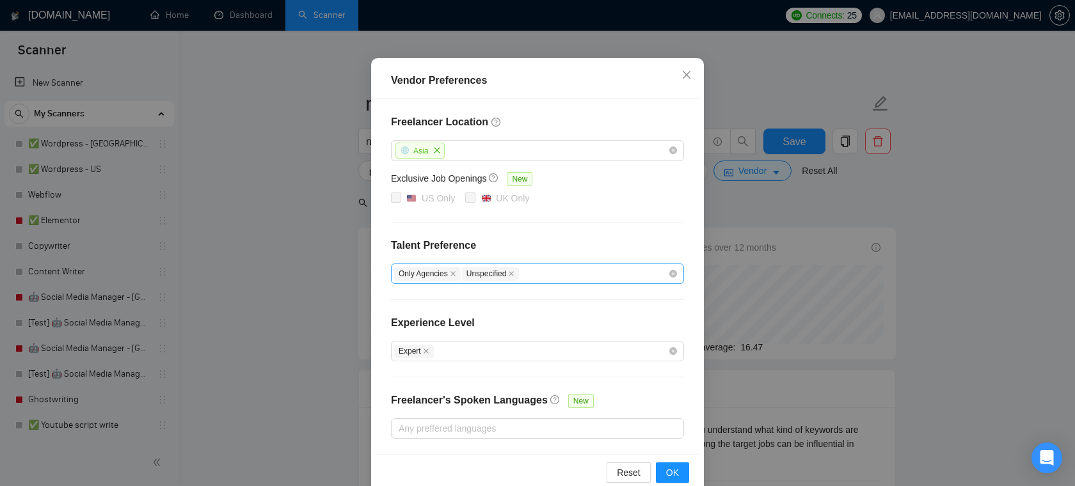
scroll to position [88, 0]
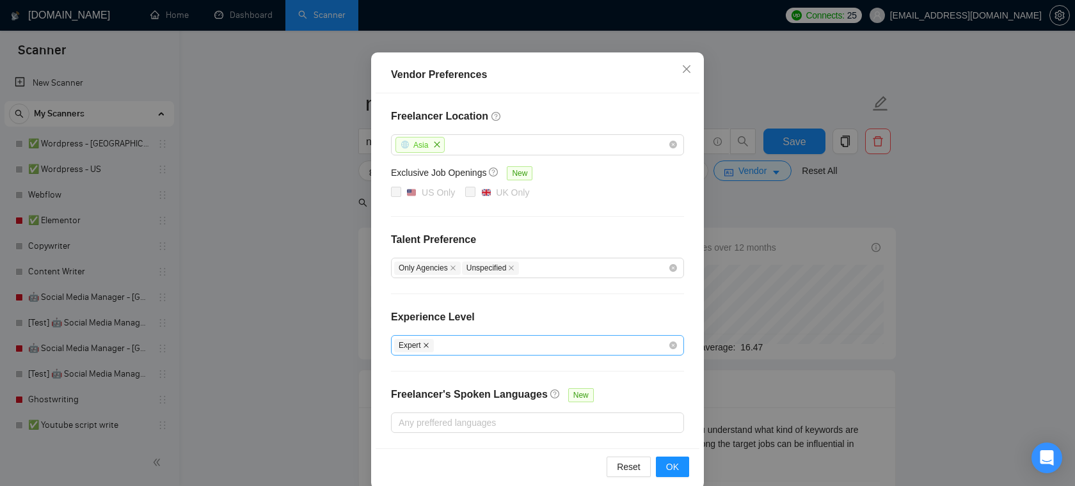
click at [426, 345] on icon "close" at bounding box center [426, 345] width 6 height 6
click at [674, 463] on span "OK" at bounding box center [672, 467] width 13 height 14
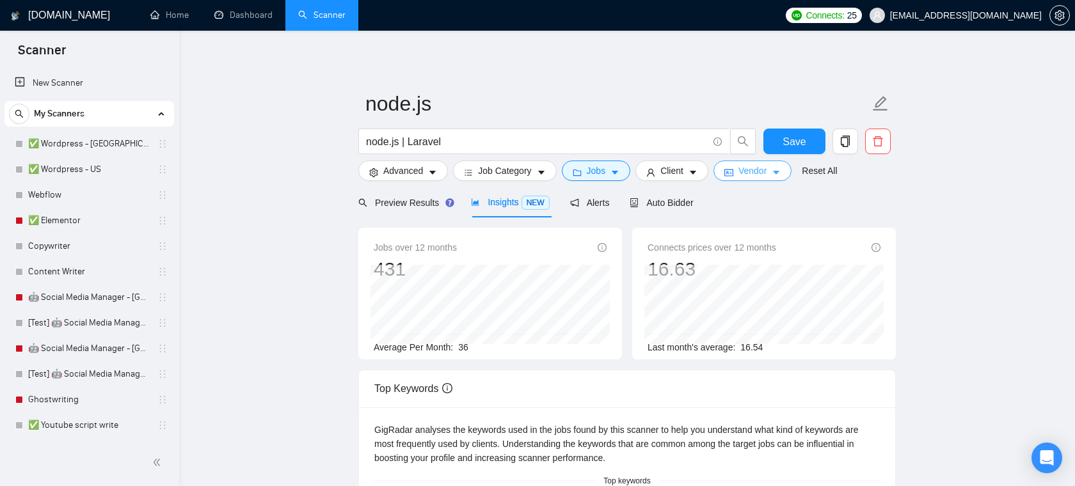
scroll to position [20, 0]
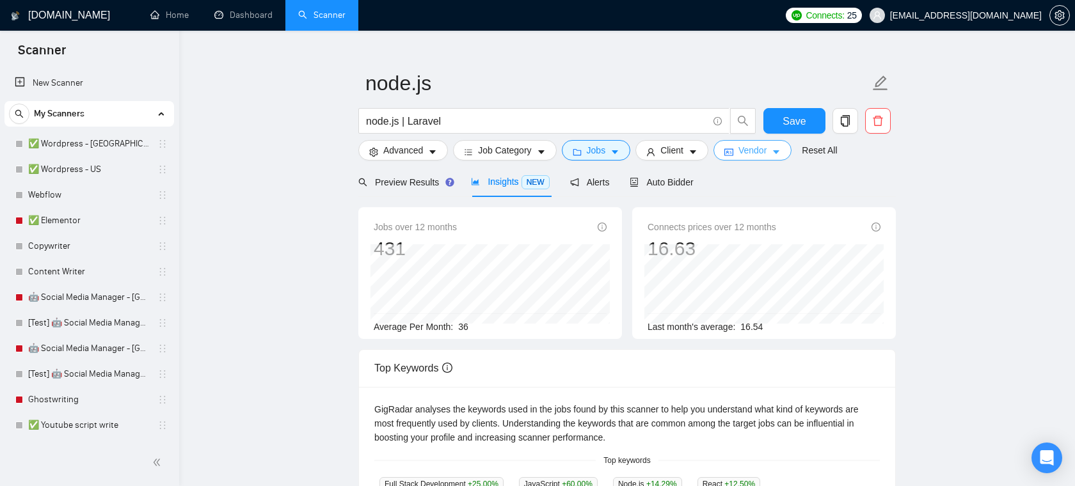
click at [766, 153] on span "Vendor" at bounding box center [752, 150] width 28 height 14
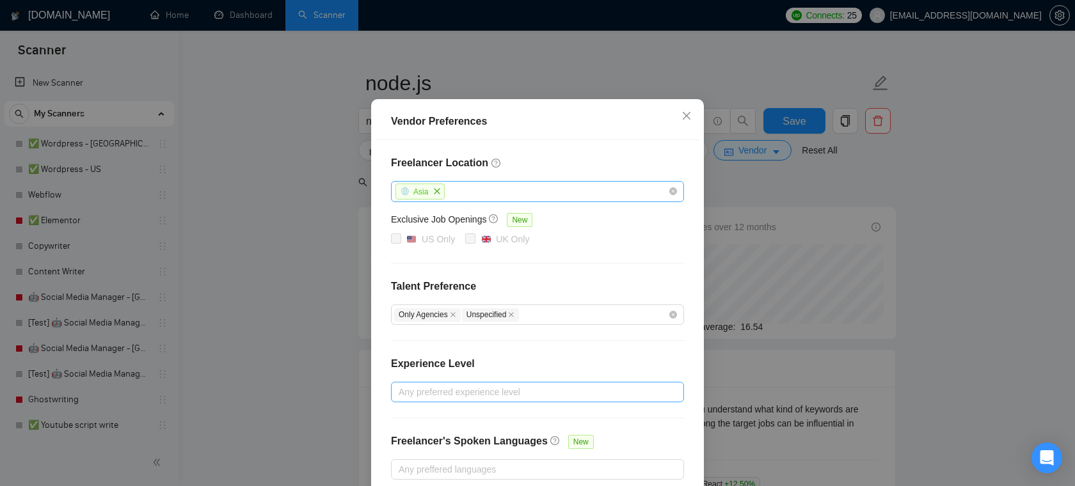
click at [467, 201] on div "Asia" at bounding box center [531, 191] width 274 height 19
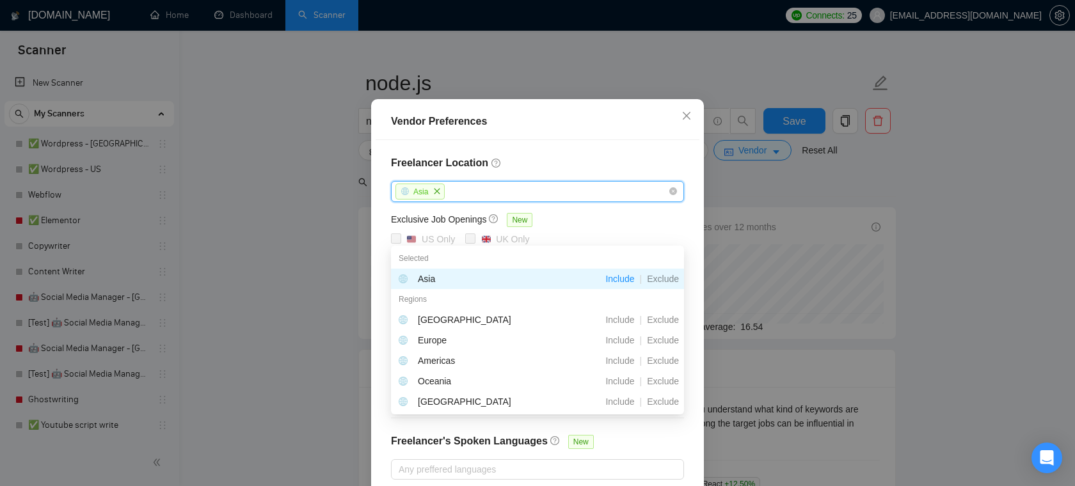
click at [543, 190] on div "Freelancer Location [GEOGRAPHIC_DATA] Exclusive Job Openings New US Only UK Onl…" at bounding box center [538, 317] width 324 height 355
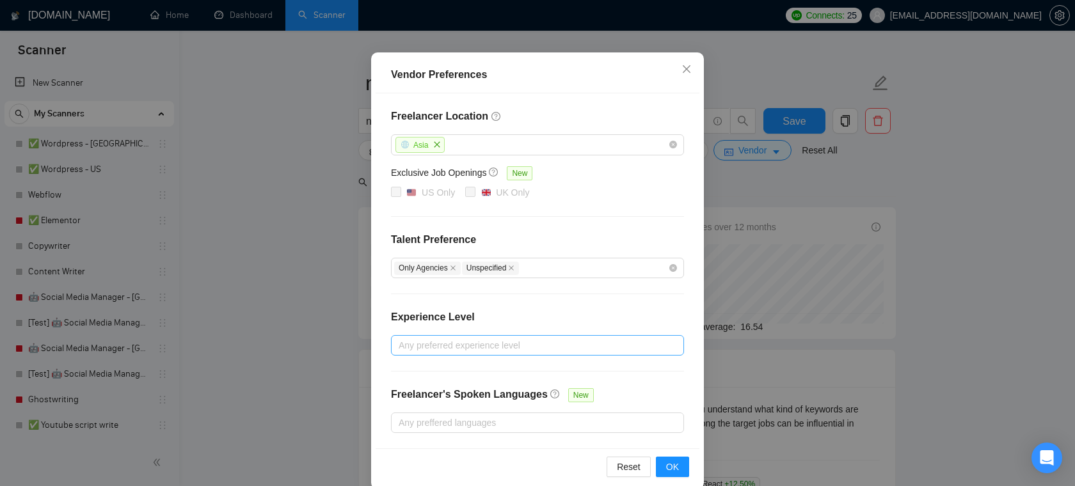
scroll to position [106, 0]
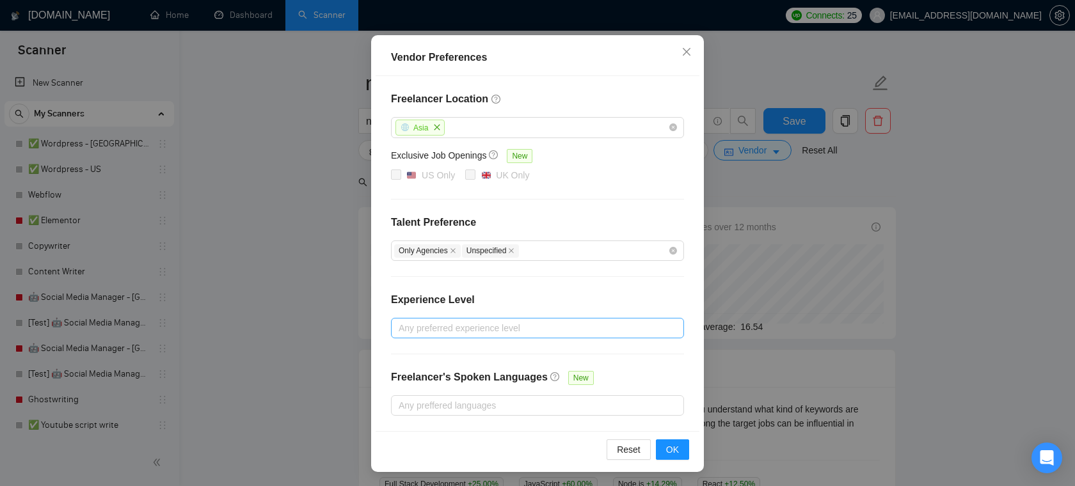
click at [477, 322] on div at bounding box center [531, 328] width 274 height 15
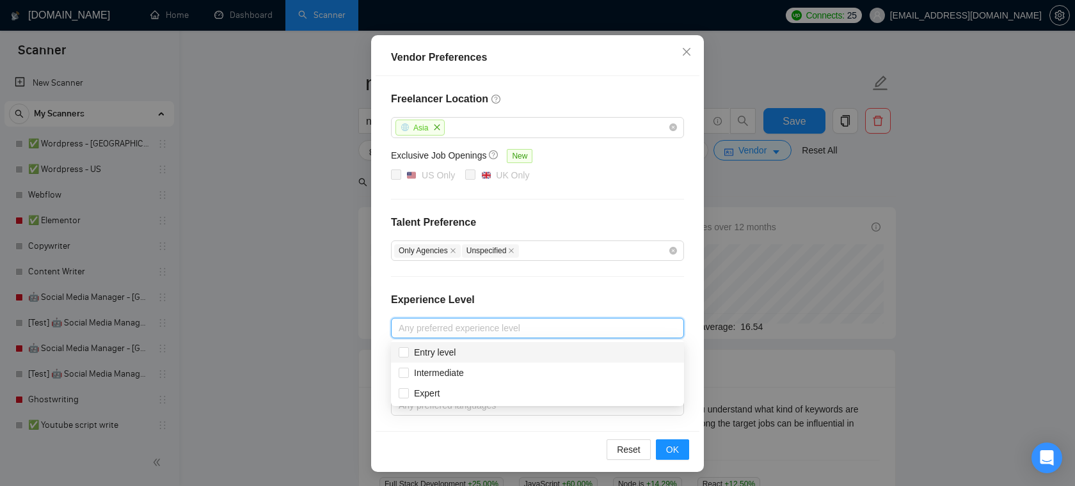
click at [655, 290] on div "Freelancer Location [GEOGRAPHIC_DATA] Exclusive Job Openings New US Only UK Onl…" at bounding box center [538, 253] width 324 height 355
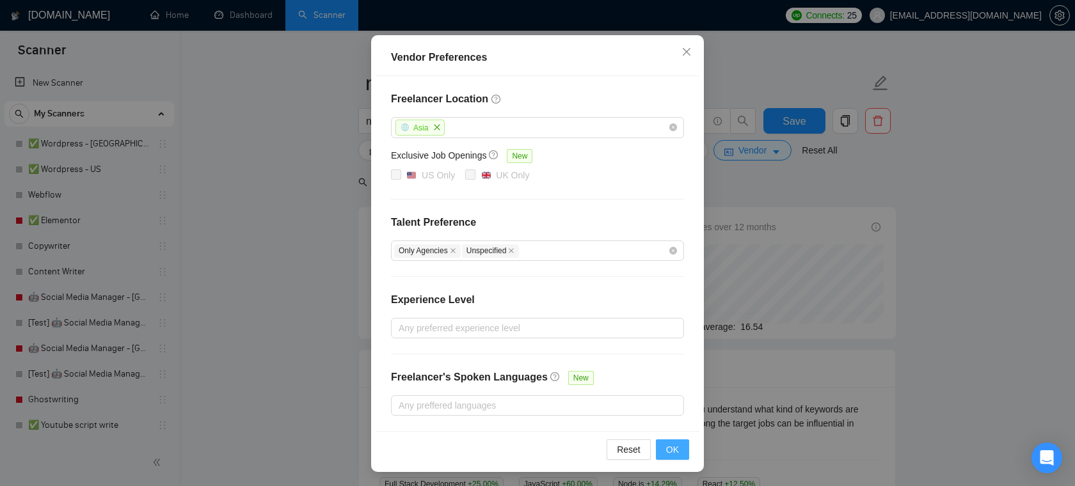
click at [667, 455] on button "OK" at bounding box center [672, 450] width 33 height 20
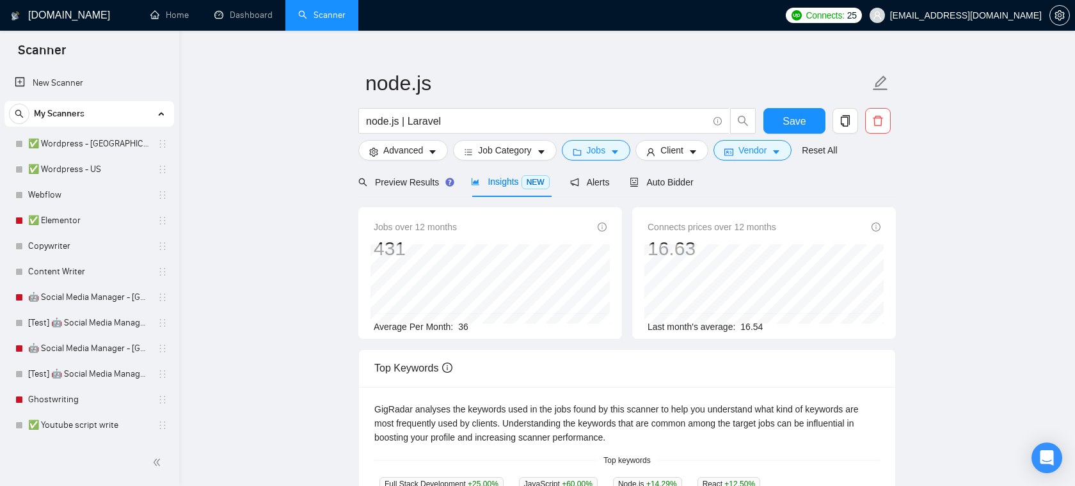
scroll to position [42, 0]
click at [452, 117] on input "node.js | Laravel" at bounding box center [537, 121] width 342 height 16
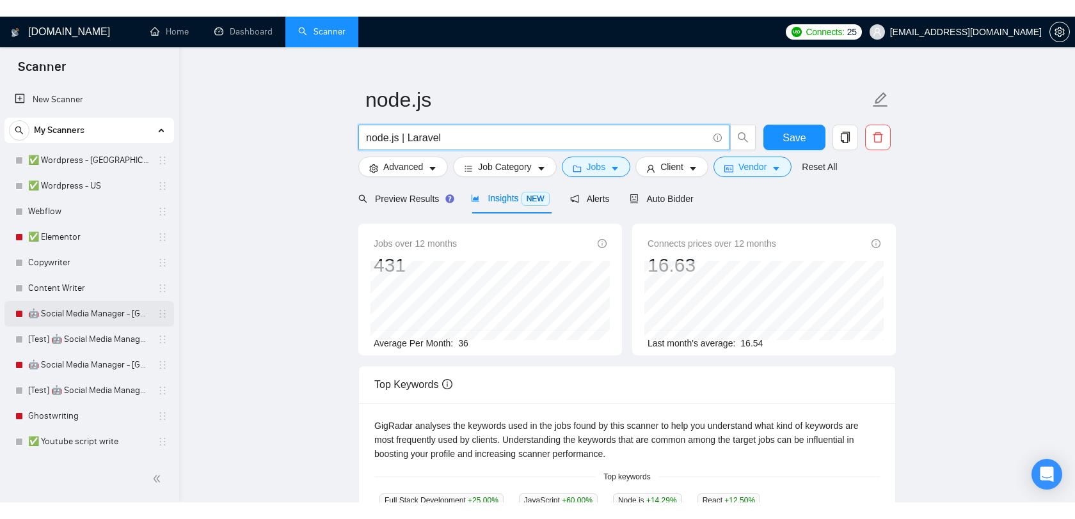
scroll to position [0, 0]
